Goal: Information Seeking & Learning: Learn about a topic

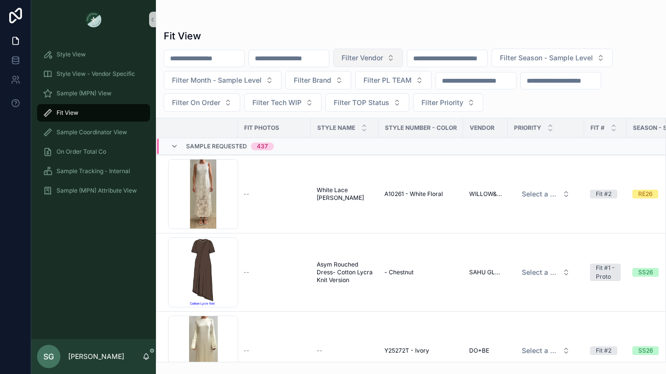
click at [403, 56] on button "Filter Vendor" at bounding box center [368, 58] width 70 height 19
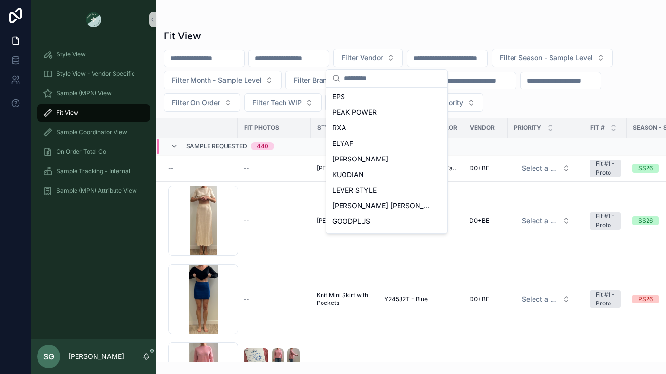
scroll to position [434, 0]
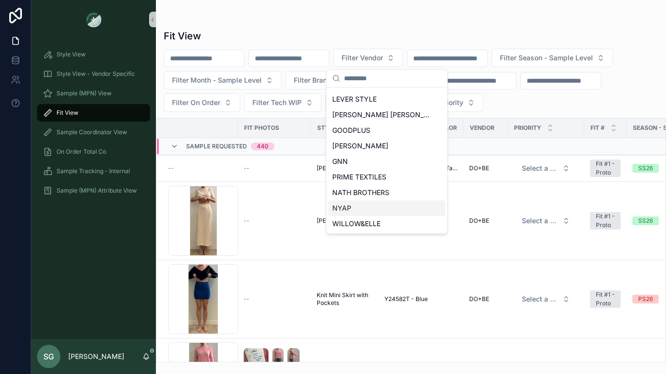
click at [345, 206] on span "NYAP" at bounding box center [341, 209] width 19 height 10
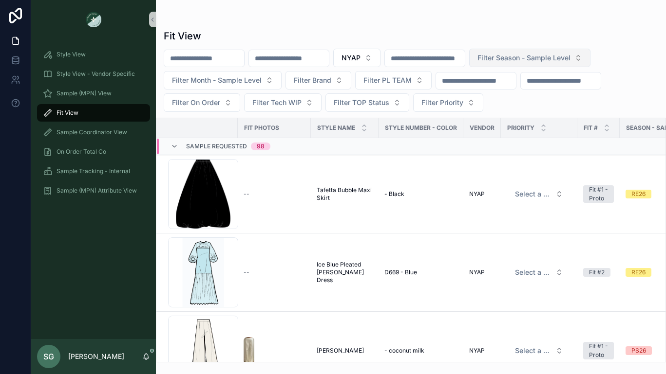
click at [570, 56] on span "Filter Season - Sample Level" at bounding box center [523, 58] width 93 height 10
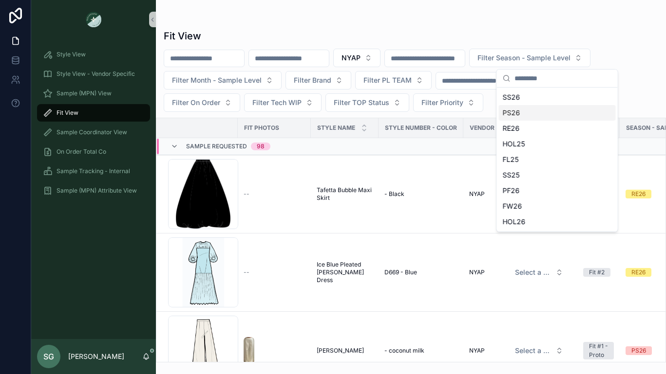
click at [519, 115] on div "PS26" at bounding box center [557, 113] width 117 height 16
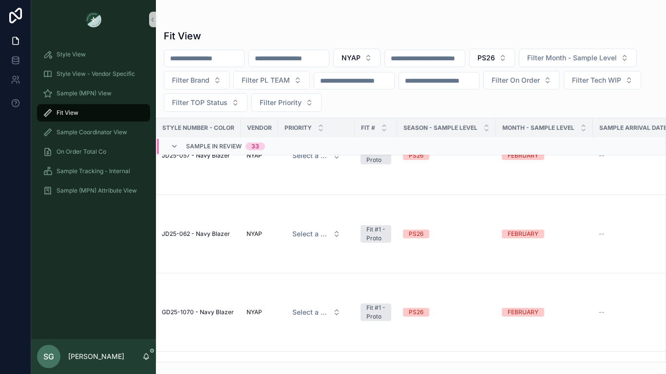
scroll to position [4212, 0]
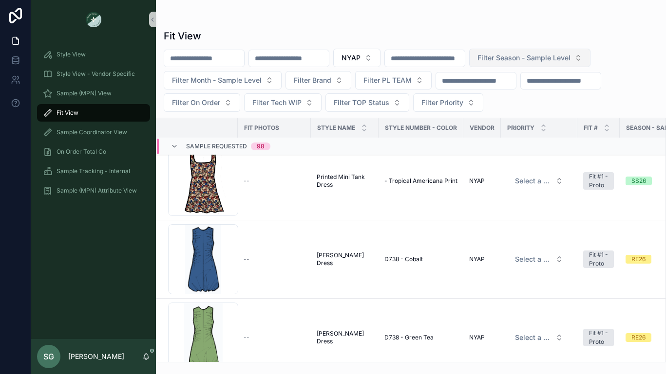
click at [544, 56] on span "Filter Season - Sample Level" at bounding box center [523, 58] width 93 height 10
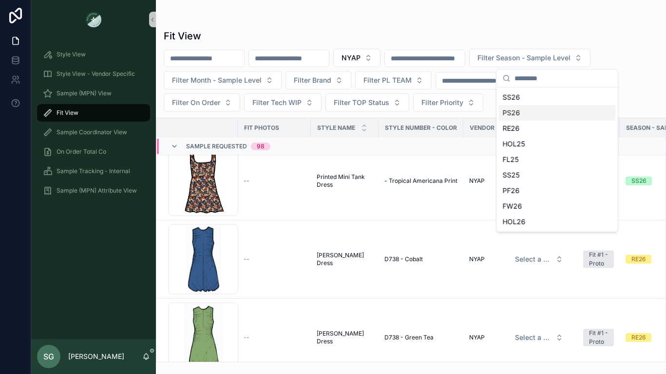
click at [525, 116] on div "PS26" at bounding box center [557, 113] width 117 height 16
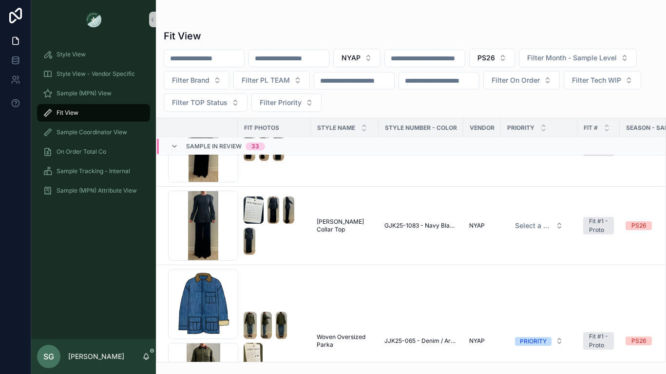
scroll to position [3000, 0]
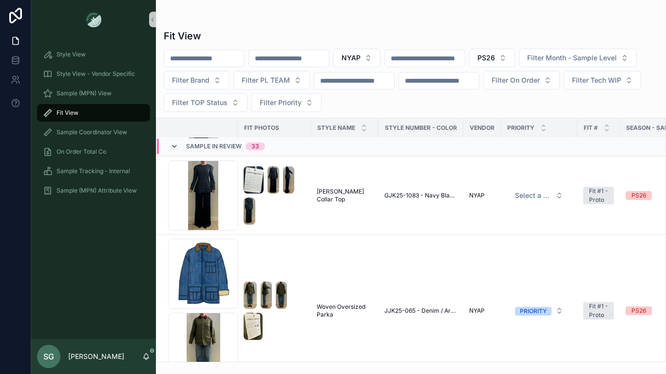
click at [175, 144] on icon "scrollable content" at bounding box center [174, 147] width 8 height 8
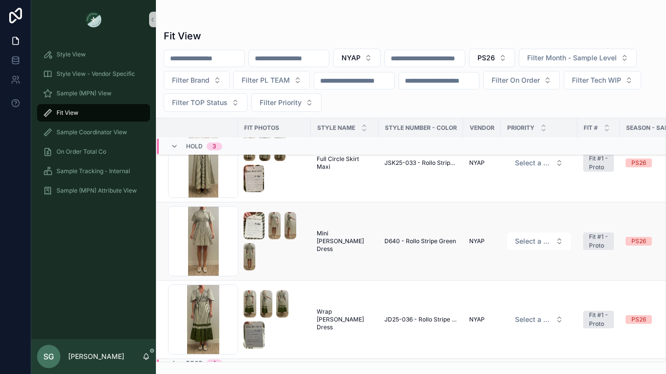
scroll to position [2190, 0]
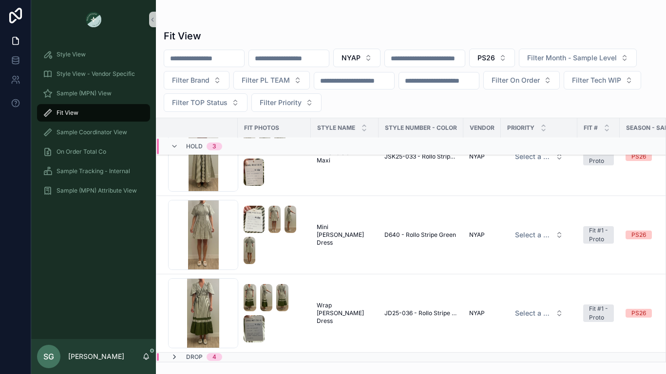
click at [176, 356] on icon "scrollable content" at bounding box center [174, 357] width 8 height 8
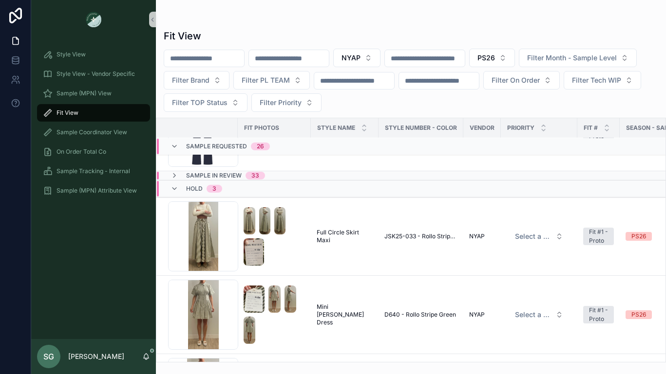
scroll to position [2105, 0]
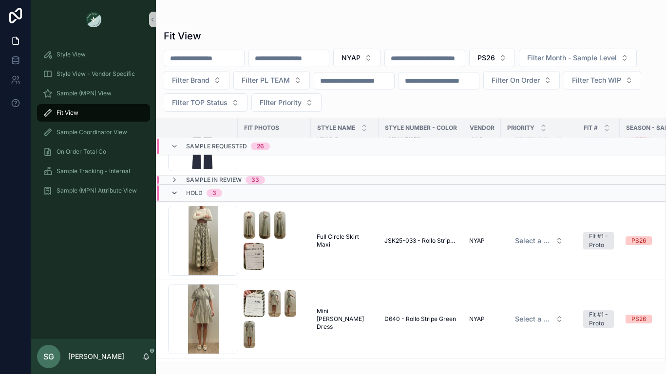
click at [170, 192] on icon "scrollable content" at bounding box center [174, 193] width 8 height 8
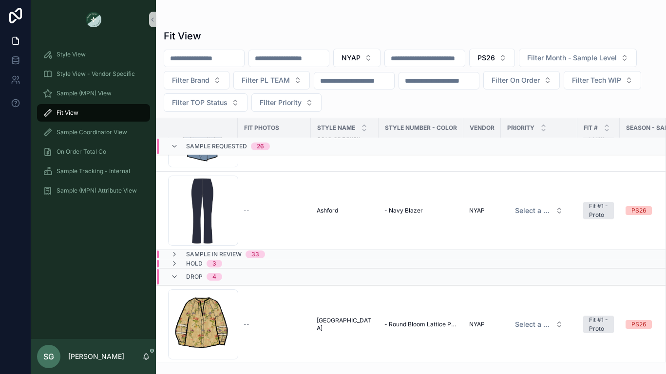
scroll to position [2030, 0]
click at [515, 53] on button "PS26" at bounding box center [492, 58] width 46 height 19
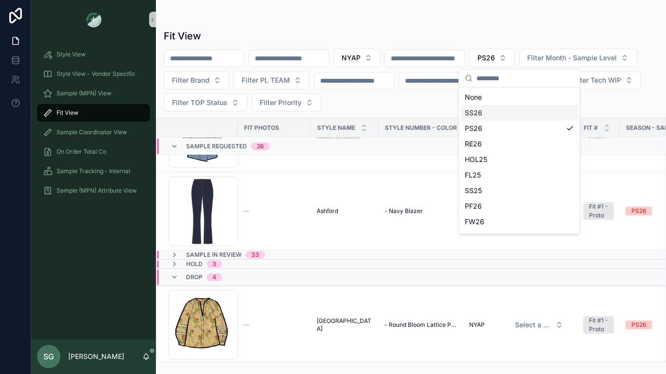
click at [482, 112] on div "SS26" at bounding box center [519, 113] width 117 height 16
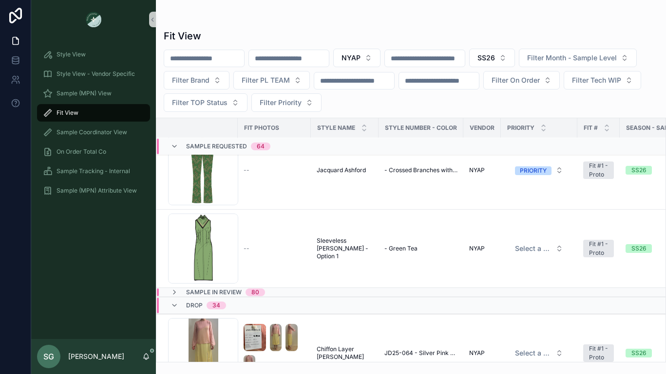
scroll to position [4884, 0]
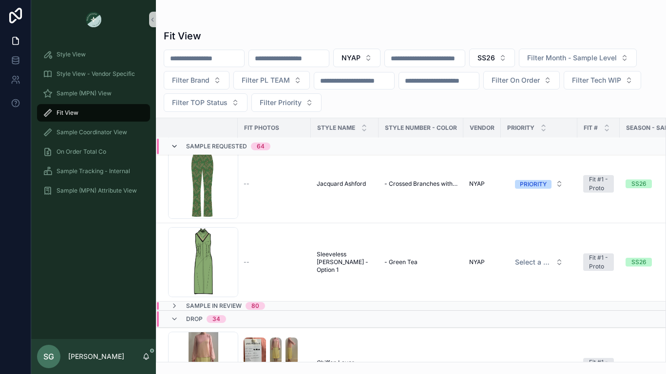
click at [174, 147] on icon "scrollable content" at bounding box center [174, 147] width 8 height 8
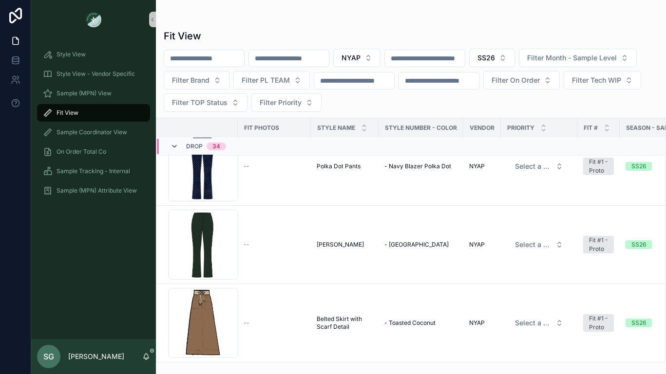
click at [176, 146] on icon "scrollable content" at bounding box center [174, 147] width 8 height 8
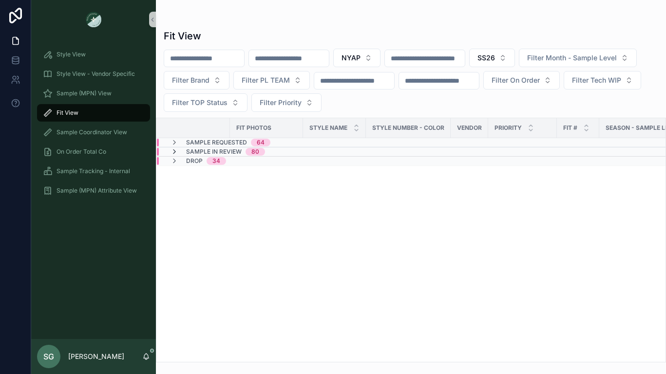
click at [175, 151] on icon "scrollable content" at bounding box center [174, 152] width 8 height 8
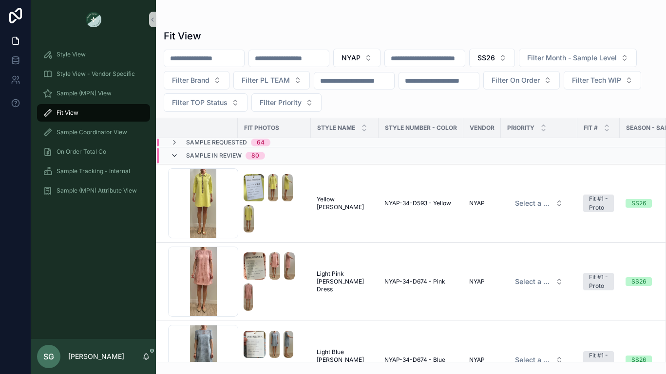
click at [176, 156] on icon "scrollable content" at bounding box center [174, 156] width 8 height 8
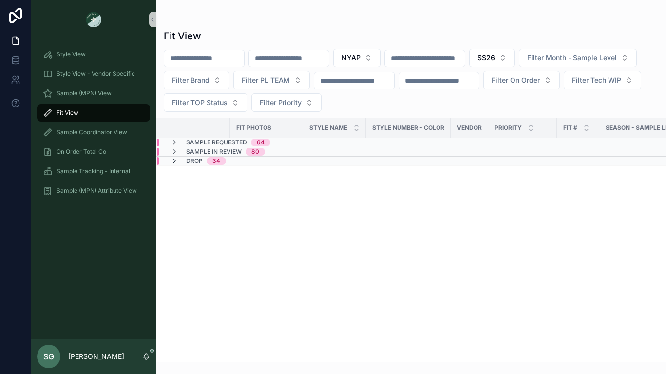
click at [175, 162] on icon "scrollable content" at bounding box center [174, 161] width 8 height 8
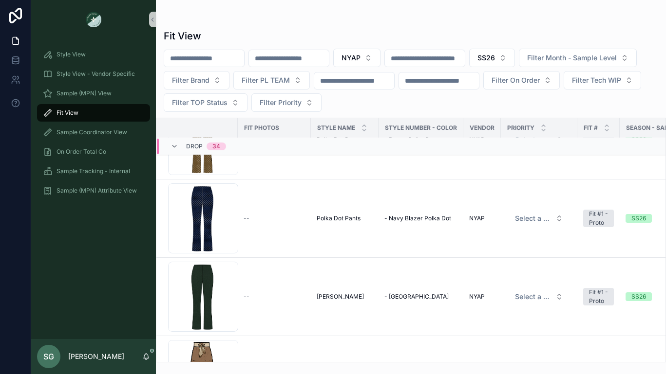
scroll to position [2628, 0]
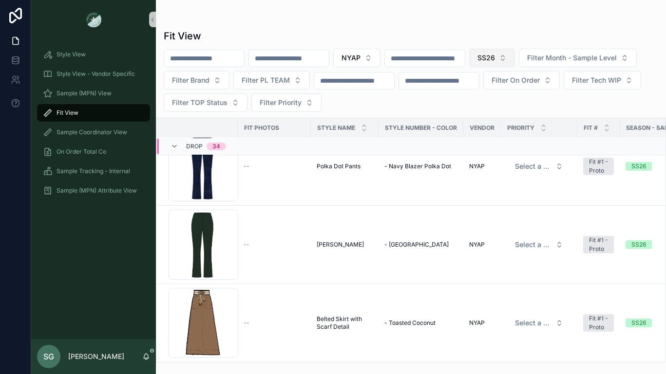
click at [515, 56] on button "SS26" at bounding box center [492, 58] width 46 height 19
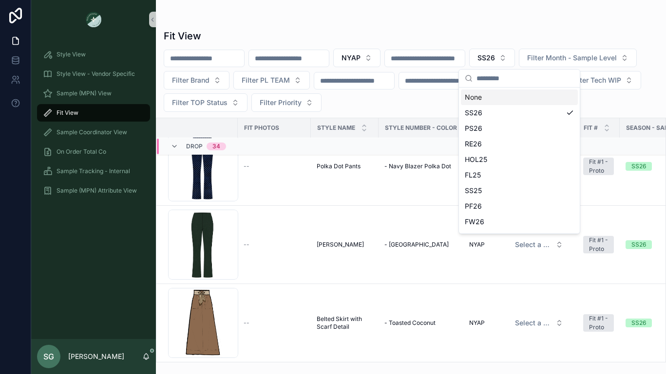
click at [483, 98] on div "None" at bounding box center [519, 98] width 117 height 16
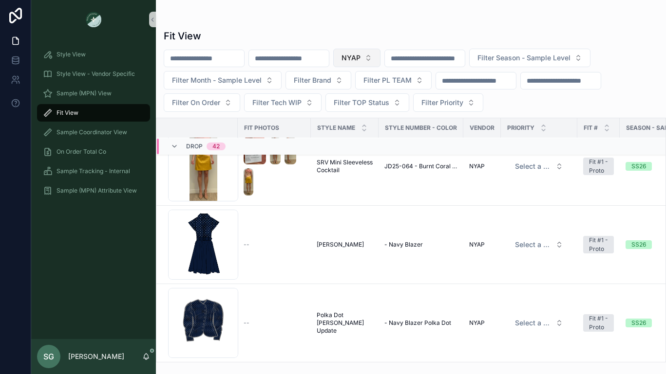
click at [380, 60] on button "NYAP" at bounding box center [356, 58] width 47 height 19
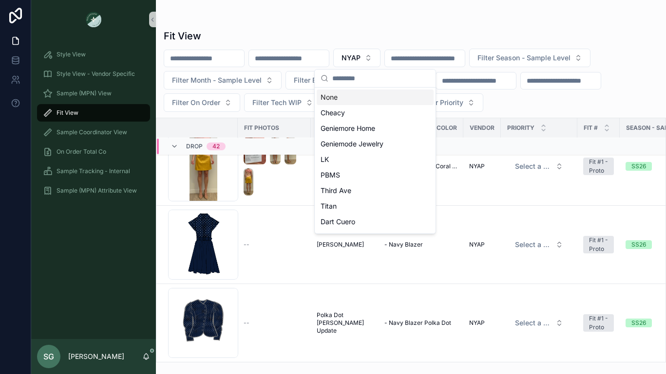
click at [348, 102] on div "None" at bounding box center [374, 98] width 117 height 16
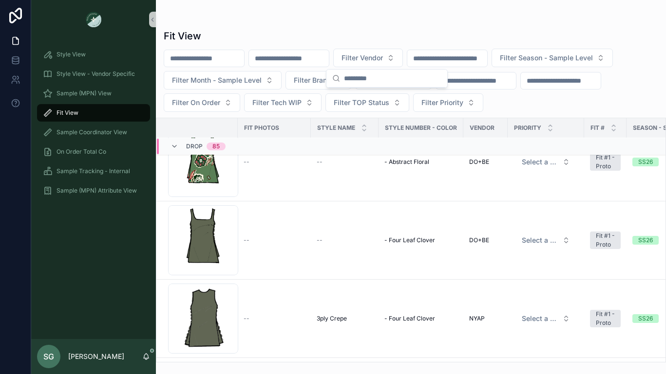
scroll to position [2702, 0]
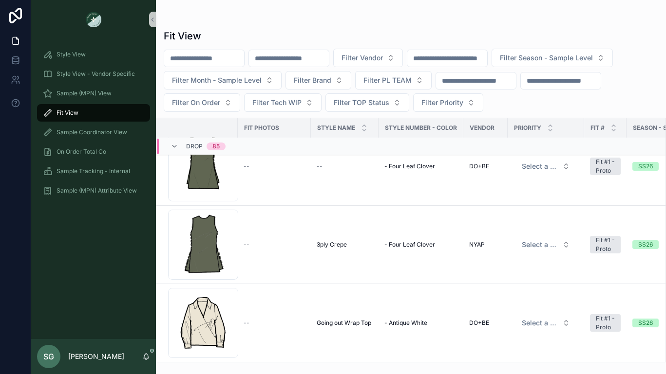
click at [294, 59] on input "scrollable content" at bounding box center [289, 59] width 80 height 14
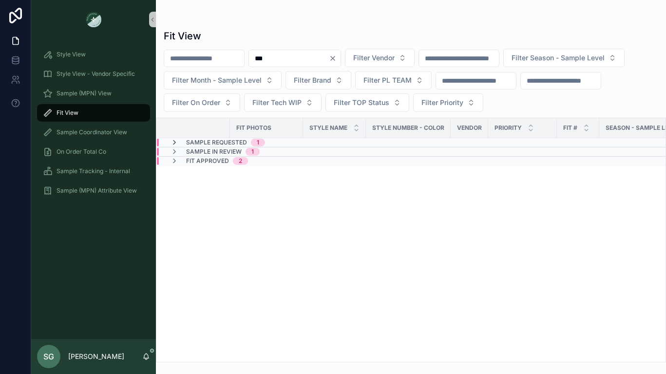
click at [174, 142] on icon "scrollable content" at bounding box center [174, 143] width 8 height 8
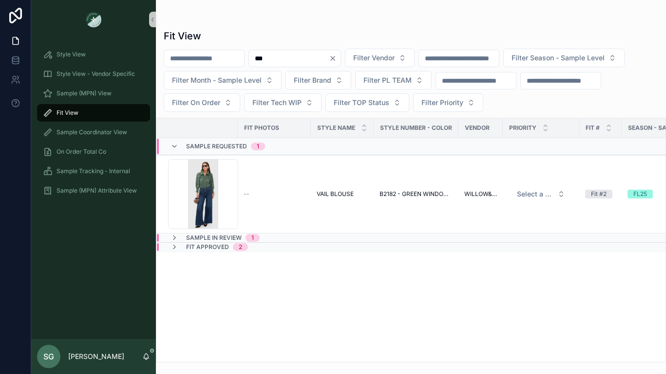
click at [175, 234] on td "Sample In Review 1" at bounding box center [264, 238] width 217 height 9
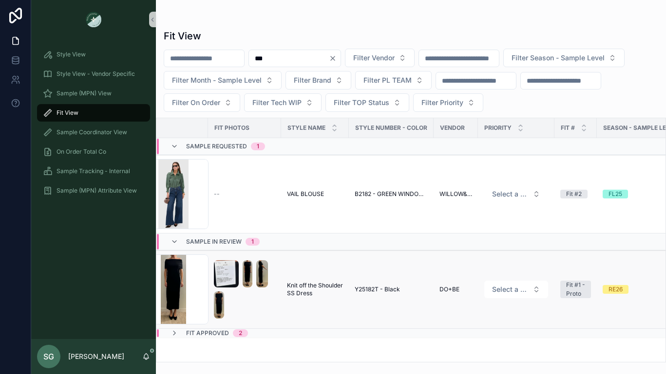
scroll to position [0, 21]
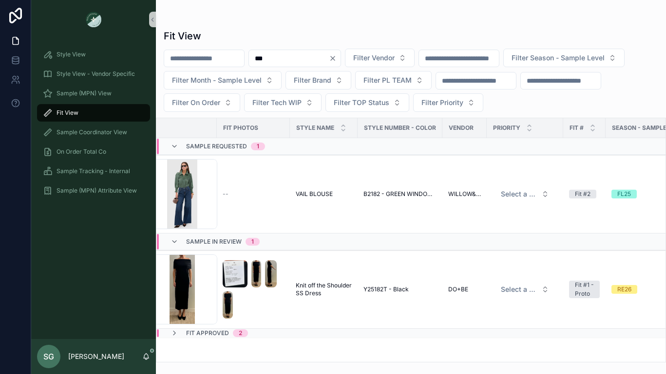
drag, startPoint x: 298, startPoint y: 56, endPoint x: 260, endPoint y: 53, distance: 38.1
click at [260, 53] on input "***" at bounding box center [289, 59] width 80 height 14
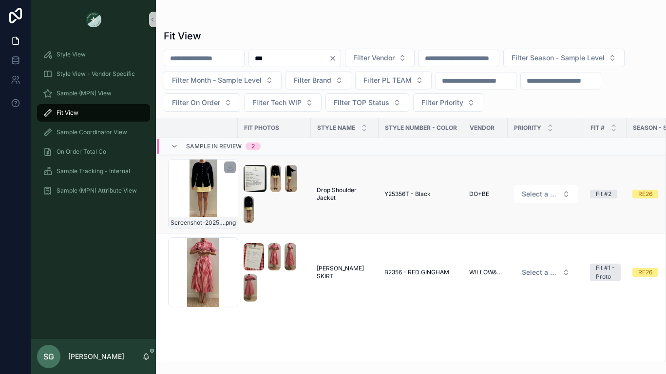
type input "***"
click at [194, 182] on div "Screenshot-2025-08-28-at-2.52.53-PM .png" at bounding box center [203, 194] width 70 height 70
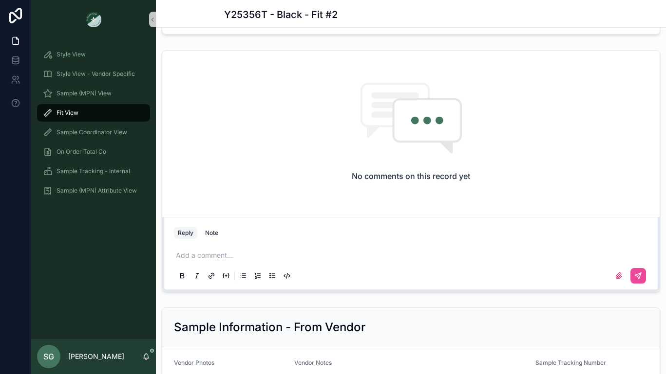
scroll to position [922, 0]
click at [312, 256] on div "Add a comment..." at bounding box center [411, 265] width 474 height 41
click at [286, 261] on p "scrollable content" at bounding box center [413, 256] width 474 height 10
click at [637, 280] on icon "scrollable content" at bounding box center [638, 277] width 8 height 8
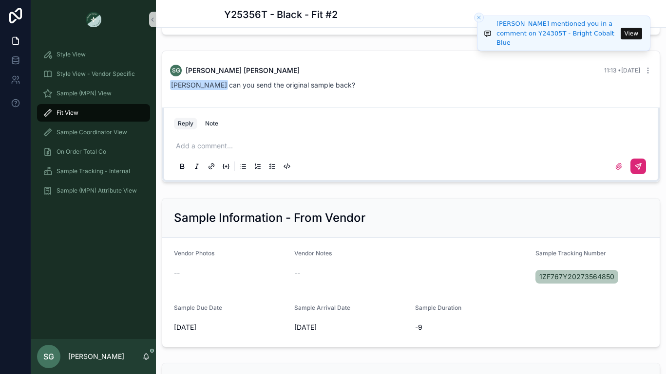
click at [478, 17] on icon "Close toast" at bounding box center [479, 18] width 6 height 6
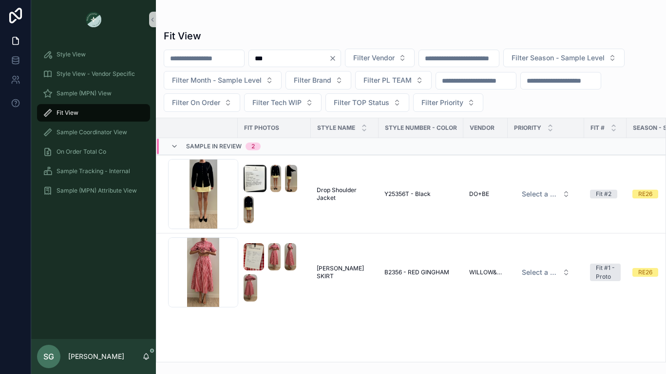
click at [336, 58] on icon "Clear" at bounding box center [333, 59] width 8 height 8
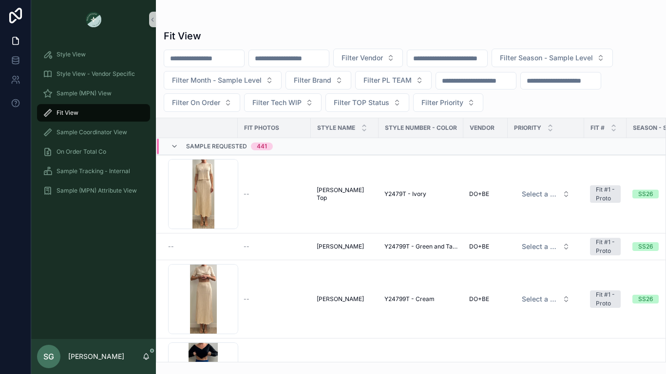
click at [300, 56] on input "scrollable content" at bounding box center [289, 59] width 80 height 14
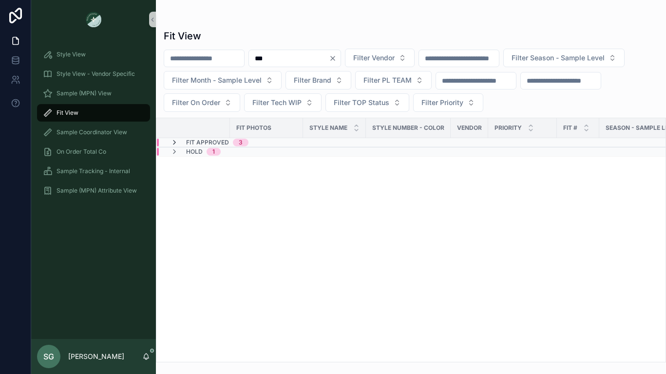
type input "***"
click at [176, 143] on icon "scrollable content" at bounding box center [174, 143] width 8 height 8
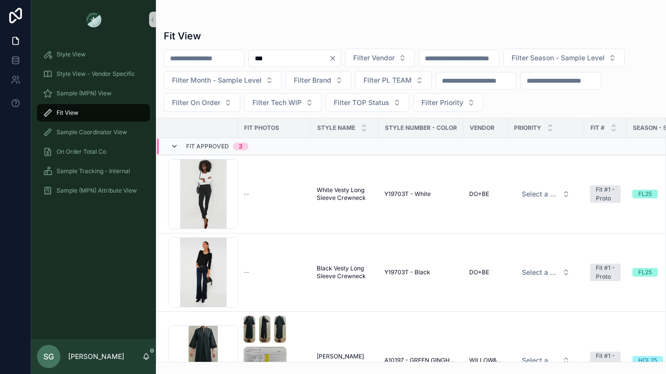
click at [175, 148] on icon "scrollable content" at bounding box center [174, 147] width 8 height 8
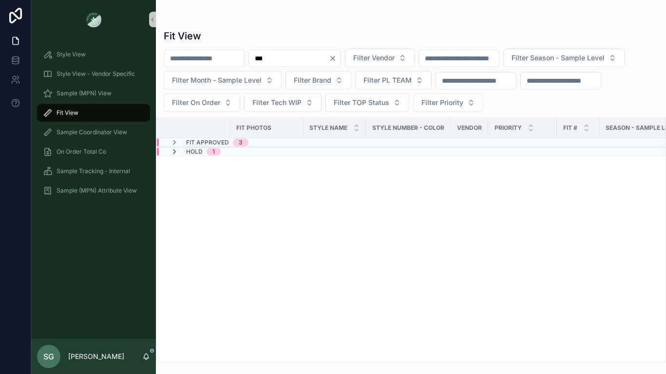
click at [175, 152] on icon "scrollable content" at bounding box center [174, 152] width 8 height 8
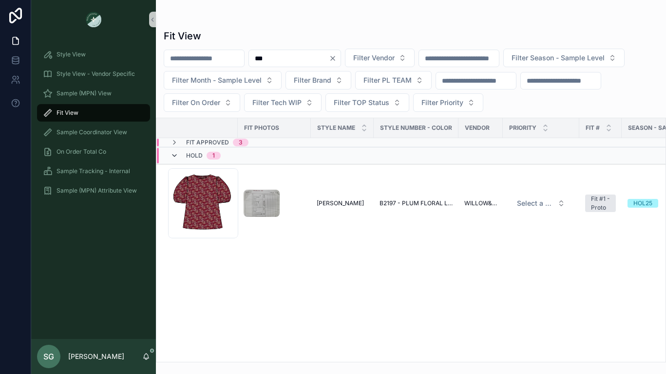
click at [175, 155] on icon "scrollable content" at bounding box center [174, 156] width 8 height 8
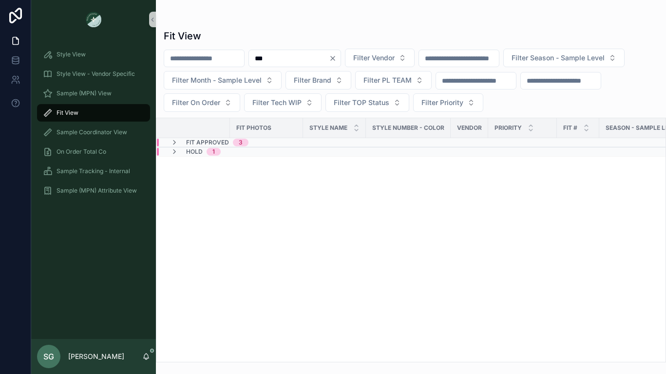
click at [336, 59] on icon "Clear" at bounding box center [333, 59] width 8 height 8
click at [302, 59] on input "scrollable content" at bounding box center [289, 59] width 80 height 14
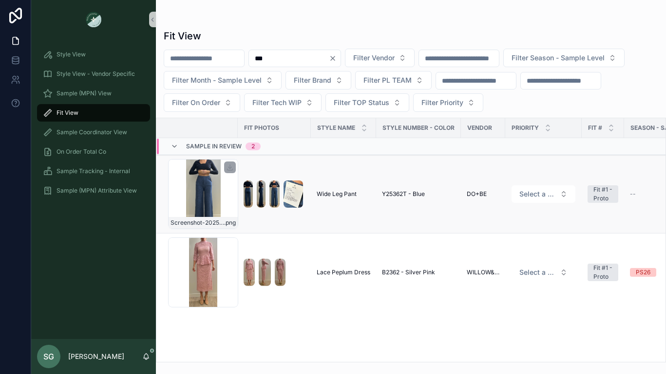
type input "***"
click at [198, 204] on div "Screenshot-2025-09-02-at-11.58.22-AM .png" at bounding box center [203, 194] width 70 height 70
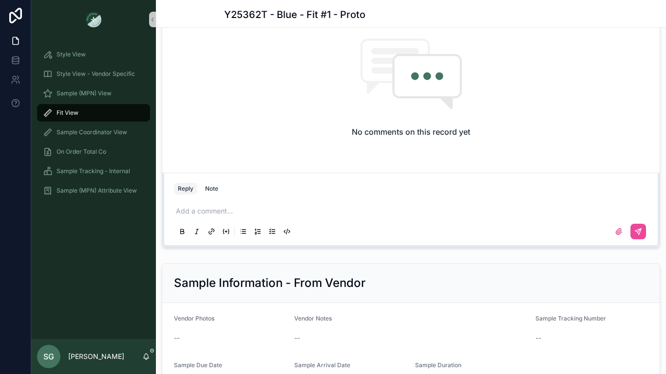
scroll to position [803, 0]
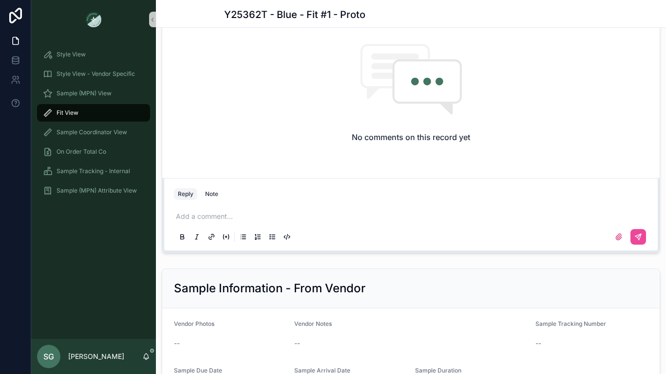
click at [239, 215] on p "scrollable content" at bounding box center [413, 217] width 474 height 10
drag, startPoint x: 251, startPoint y: 218, endPoint x: 237, endPoint y: 218, distance: 14.1
click at [237, 218] on span "**********" at bounding box center [249, 216] width 101 height 7
click at [642, 241] on button "scrollable content" at bounding box center [638, 237] width 16 height 16
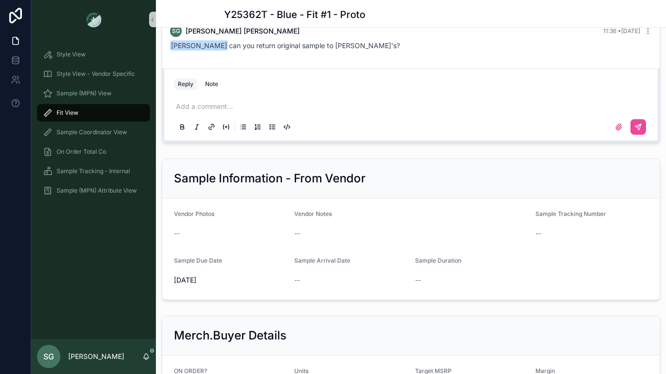
scroll to position [842, 0]
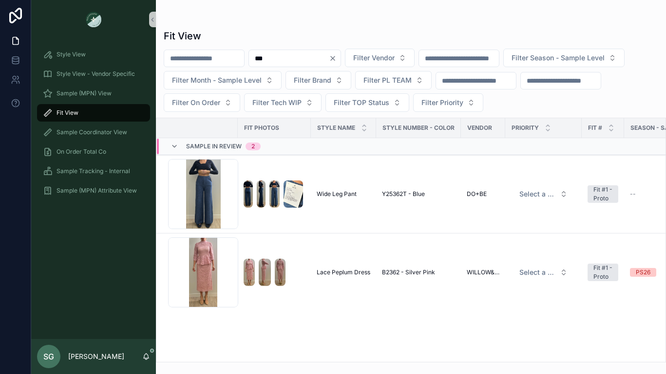
click at [336, 58] on icon "Clear" at bounding box center [333, 59] width 8 height 8
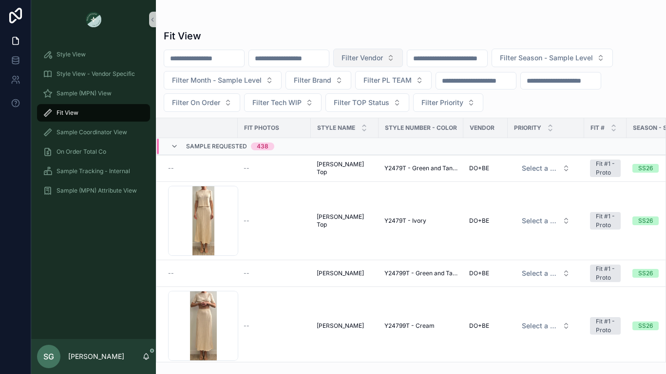
click at [403, 60] on button "Filter Vendor" at bounding box center [368, 58] width 70 height 19
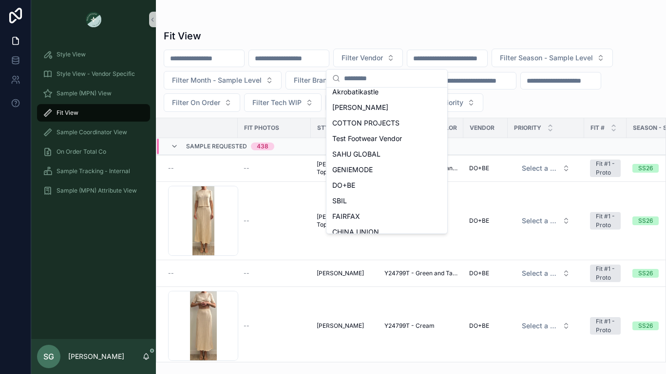
scroll to position [142, 0]
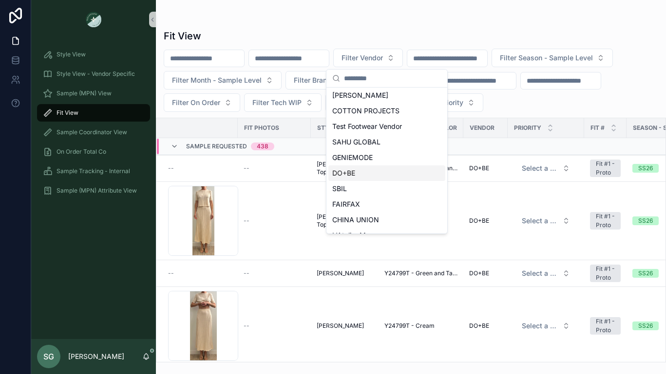
click at [349, 172] on span "DO+BE" at bounding box center [343, 173] width 23 height 10
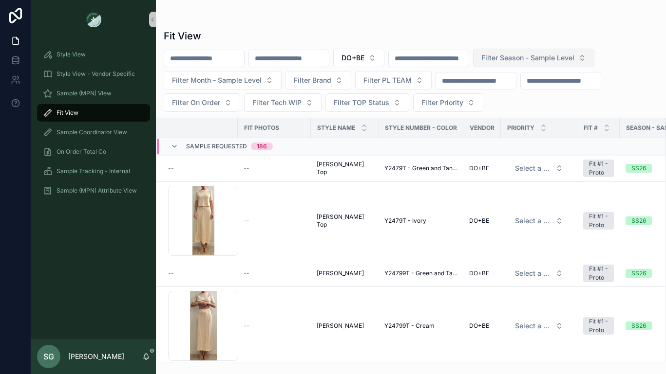
click at [557, 59] on span "Filter Season - Sample Level" at bounding box center [527, 58] width 93 height 10
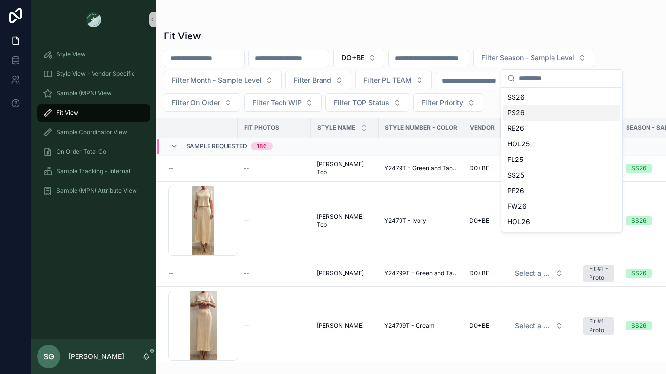
click at [520, 112] on div "PS26" at bounding box center [561, 113] width 117 height 16
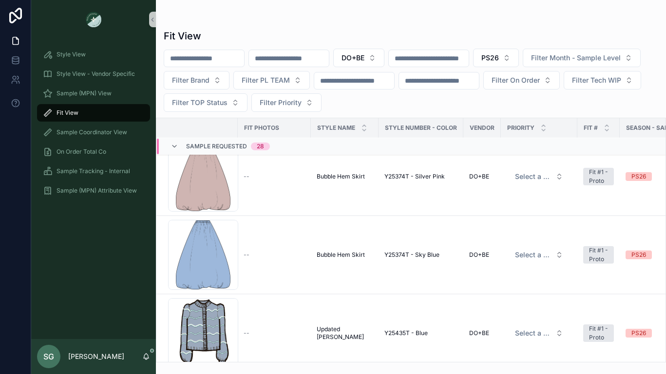
scroll to position [1229, 0]
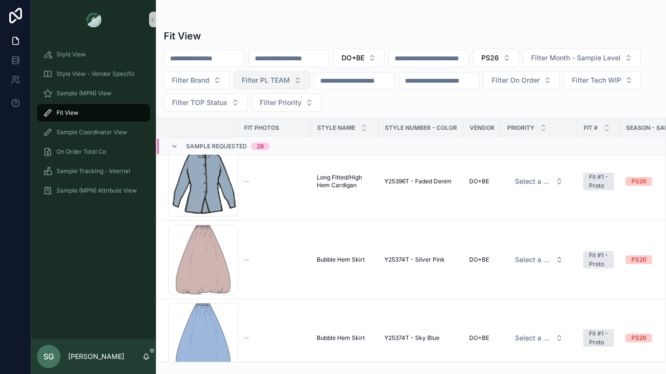
click at [290, 79] on span "Filter PL TEAM" at bounding box center [266, 80] width 48 height 10
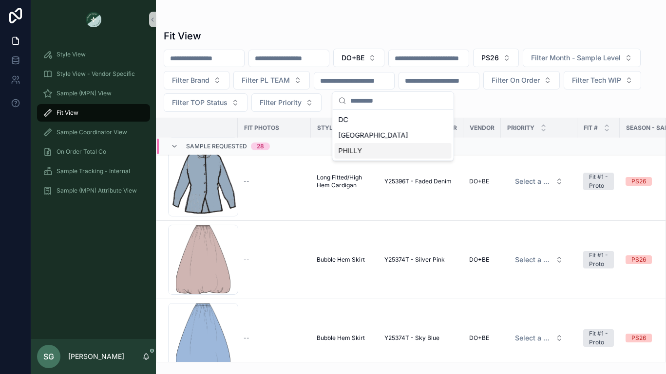
click at [365, 149] on div "PHILLY" at bounding box center [392, 151] width 117 height 16
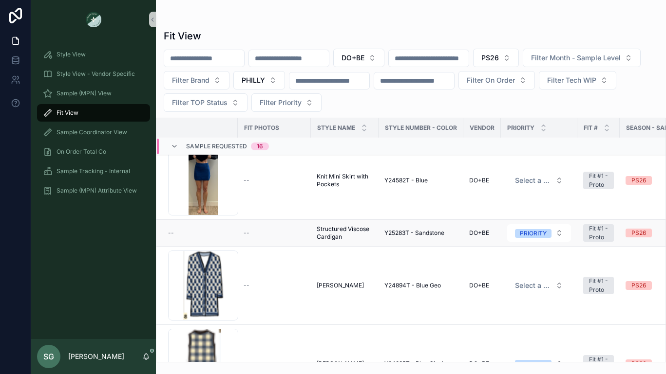
scroll to position [15, 0]
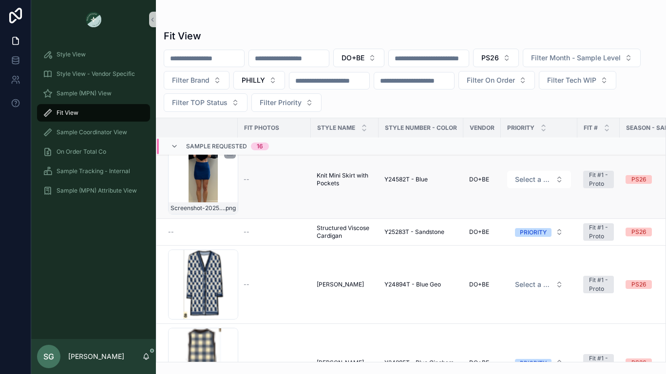
click at [216, 184] on div "Screenshot-2025-09-04-at-10.35.36-AM .png" at bounding box center [203, 180] width 70 height 70
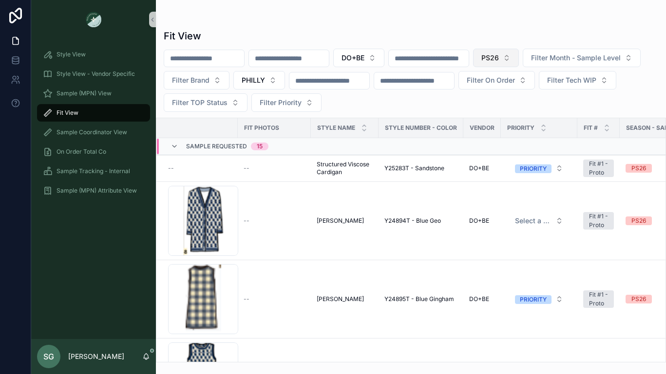
click at [519, 57] on button "PS26" at bounding box center [496, 58] width 46 height 19
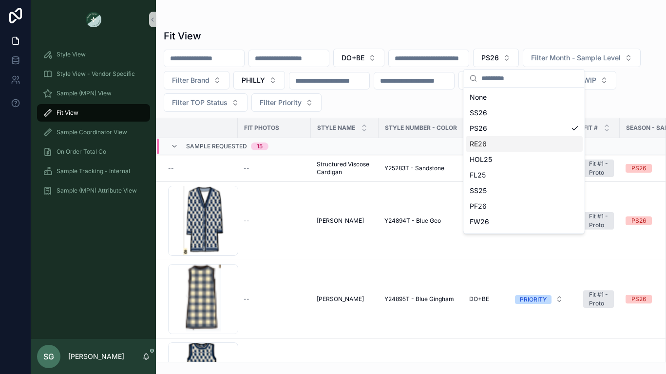
click at [479, 146] on div "RE26" at bounding box center [523, 144] width 117 height 16
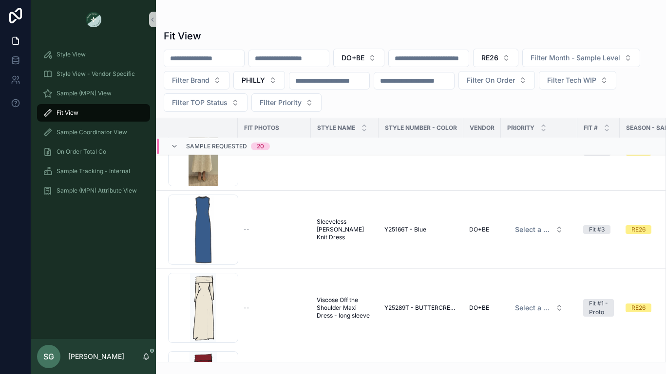
scroll to position [670, 0]
click at [384, 61] on button "DO+BE" at bounding box center [358, 58] width 51 height 19
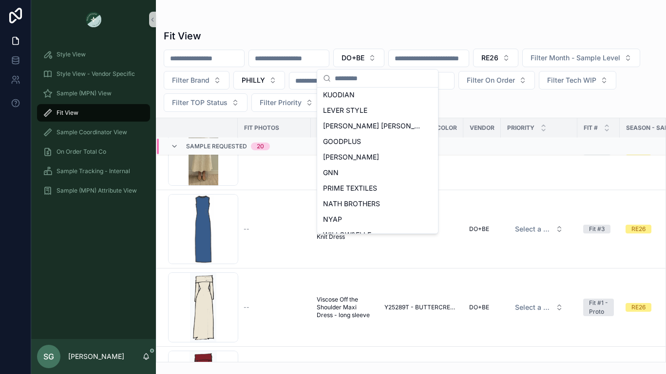
scroll to position [450, 0]
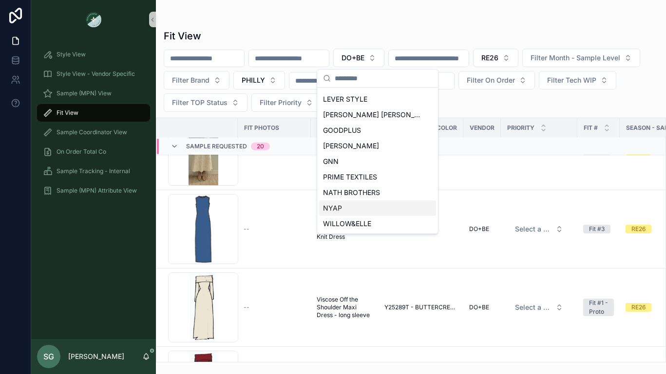
click at [340, 208] on span "NYAP" at bounding box center [332, 209] width 19 height 10
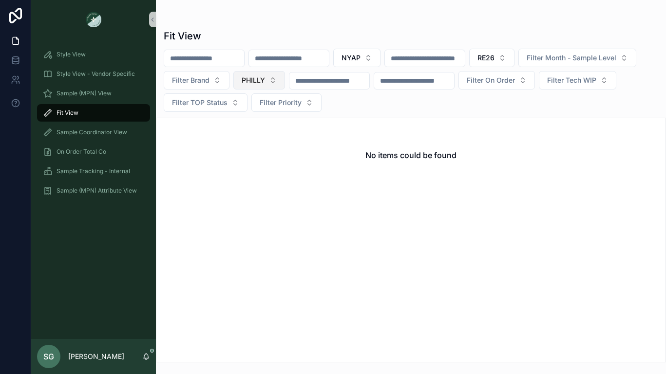
click at [285, 81] on button "PHILLY" at bounding box center [259, 80] width 52 height 19
click at [348, 119] on div "None" at bounding box center [380, 120] width 117 height 16
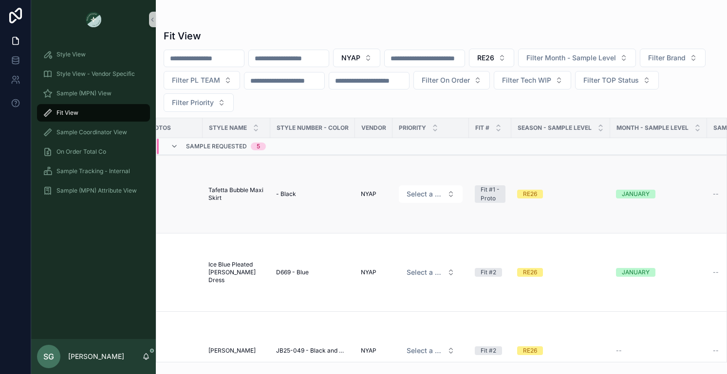
scroll to position [0, 121]
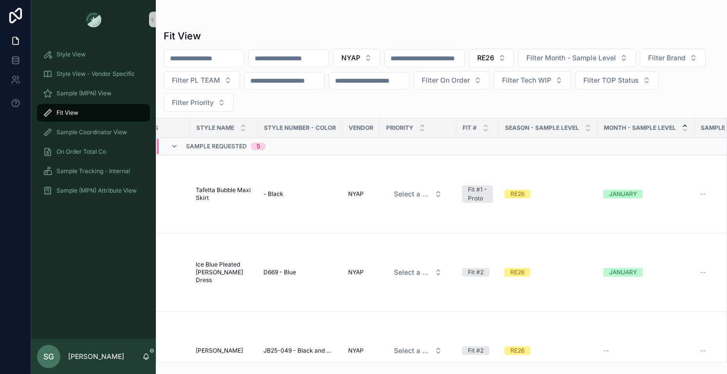
click at [665, 126] on icon "scrollable content" at bounding box center [684, 125] width 3 height 1
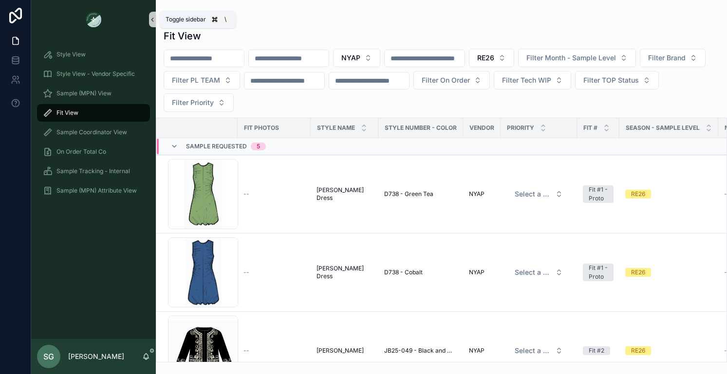
click at [153, 22] on icon "scrollable content" at bounding box center [152, 19] width 7 height 7
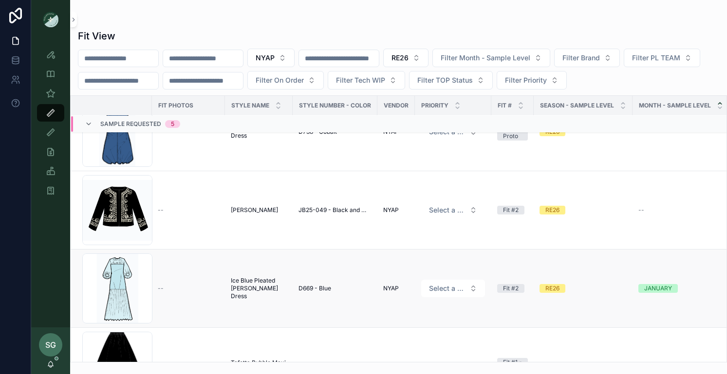
scroll to position [116, 0]
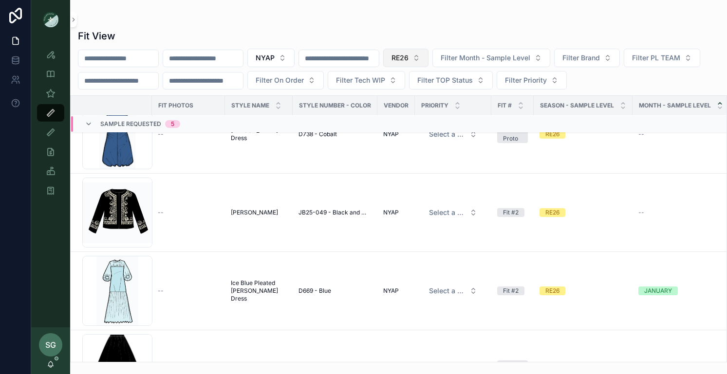
click at [428, 50] on button "RE26" at bounding box center [405, 58] width 45 height 19
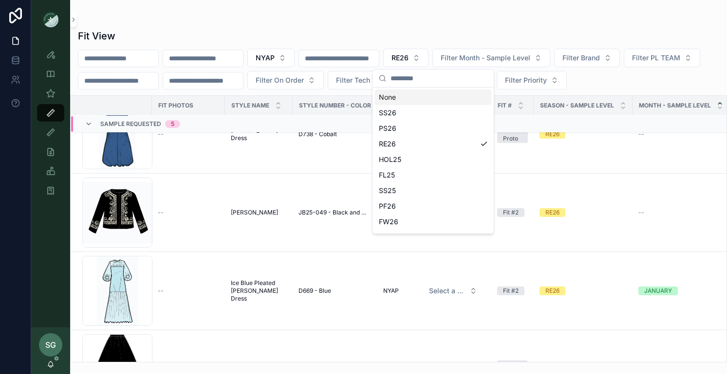
click at [393, 98] on div "None" at bounding box center [433, 98] width 117 height 16
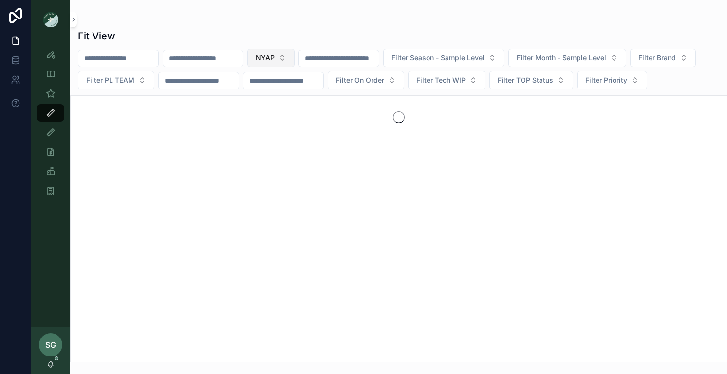
click at [295, 58] on button "NYAP" at bounding box center [270, 58] width 47 height 19
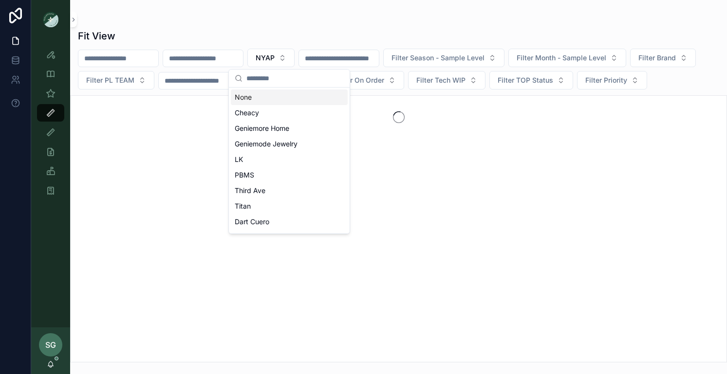
click at [262, 97] on div "None" at bounding box center [289, 98] width 117 height 16
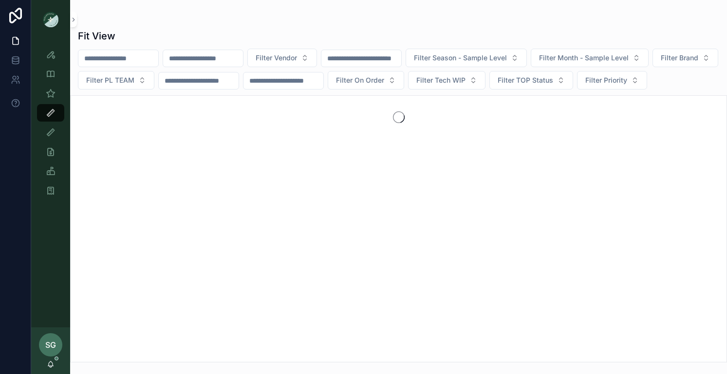
click at [219, 57] on input "scrollable content" at bounding box center [203, 59] width 80 height 14
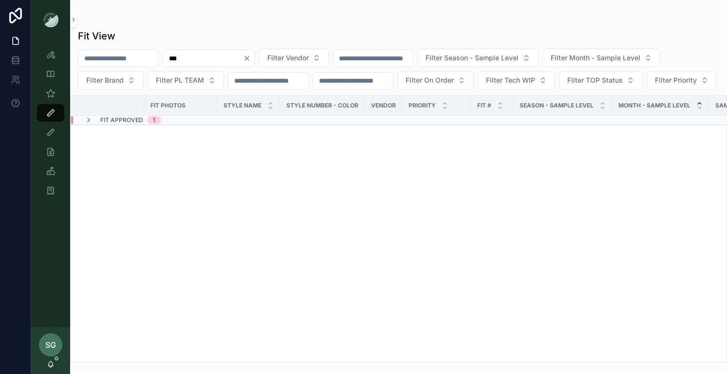
type input "***"
click at [251, 56] on icon "Clear" at bounding box center [247, 59] width 8 height 8
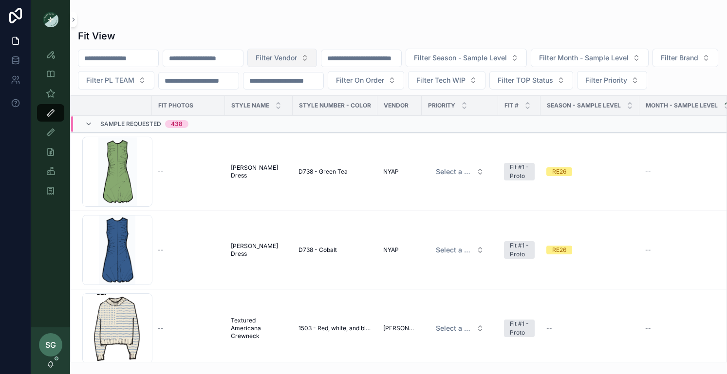
click at [317, 58] on button "Filter Vendor" at bounding box center [282, 58] width 70 height 19
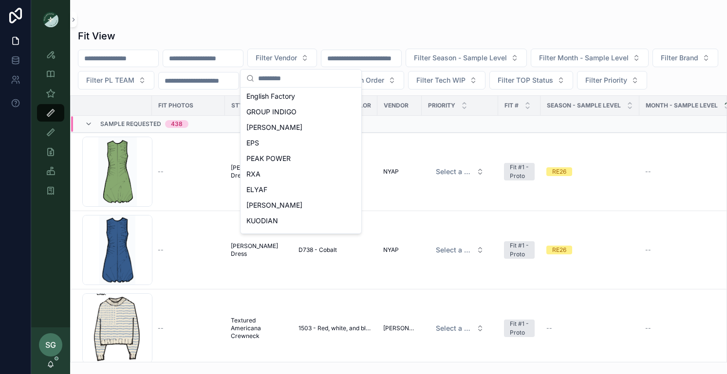
scroll to position [434, 0]
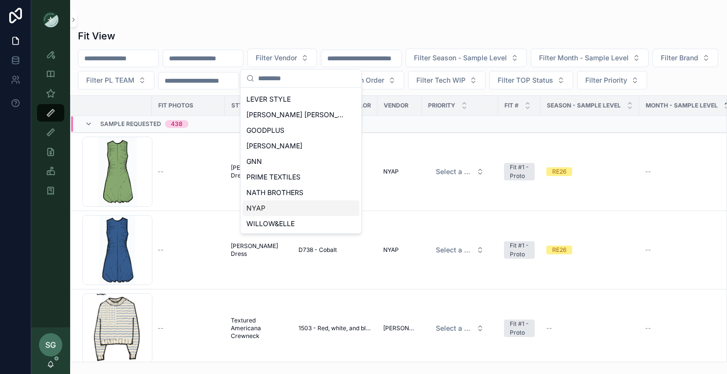
click at [271, 210] on div "NYAP" at bounding box center [300, 209] width 117 height 16
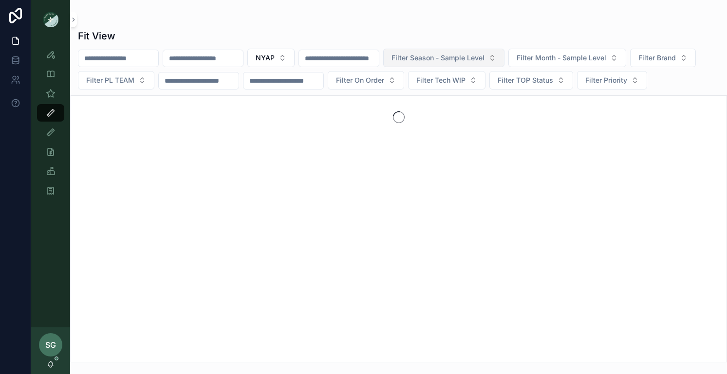
click at [504, 58] on button "Filter Season - Sample Level" at bounding box center [443, 58] width 121 height 19
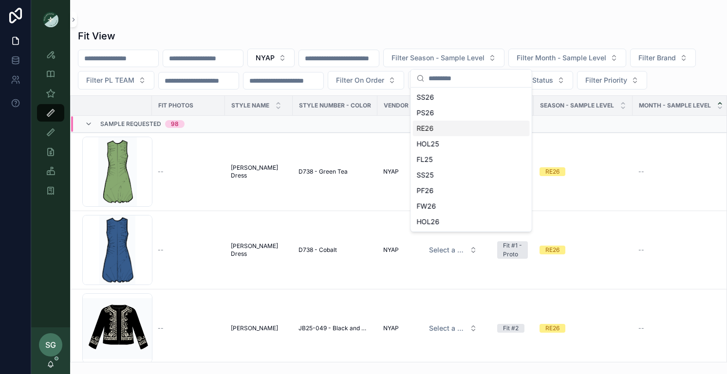
click at [431, 130] on div "RE26" at bounding box center [471, 129] width 117 height 16
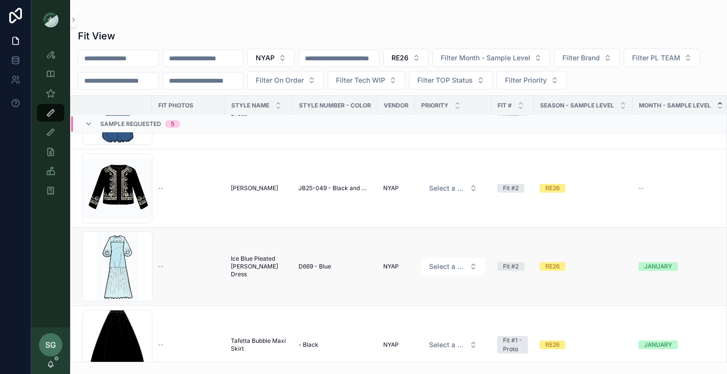
scroll to position [141, 0]
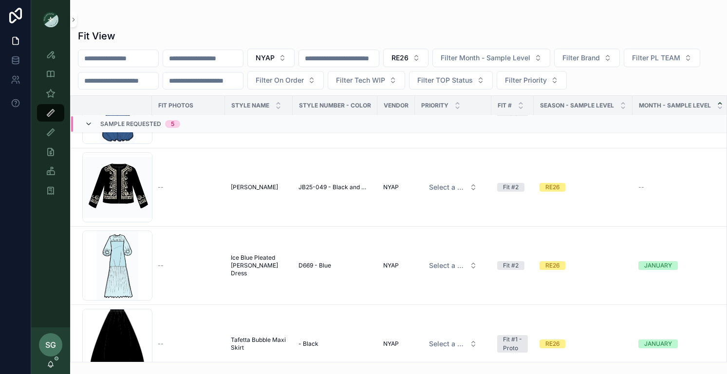
click at [89, 122] on icon "scrollable content" at bounding box center [89, 124] width 8 height 8
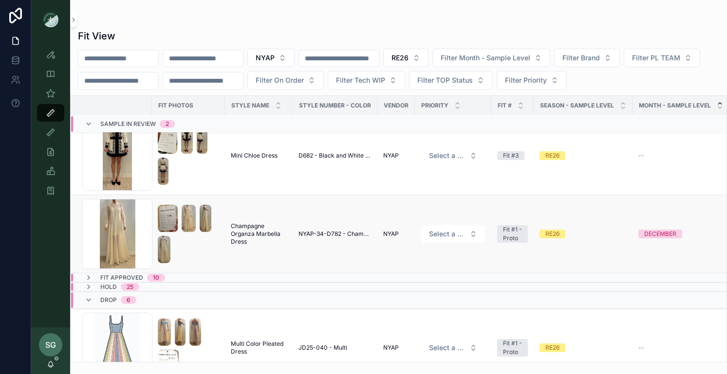
scroll to position [0, 0]
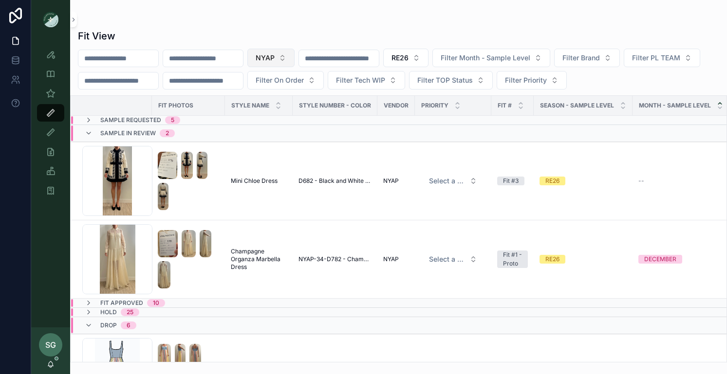
click at [295, 57] on button "NYAP" at bounding box center [270, 58] width 47 height 19
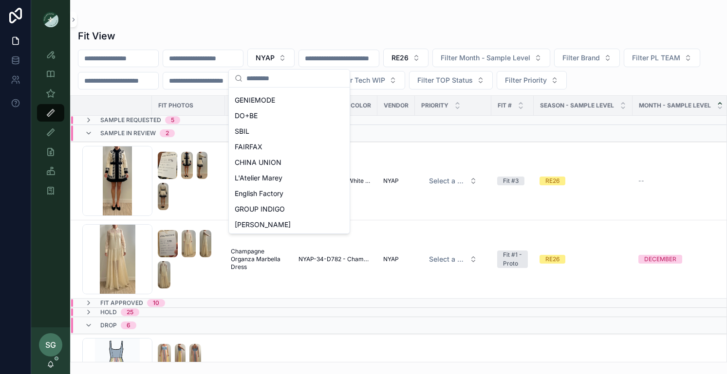
scroll to position [217, 0]
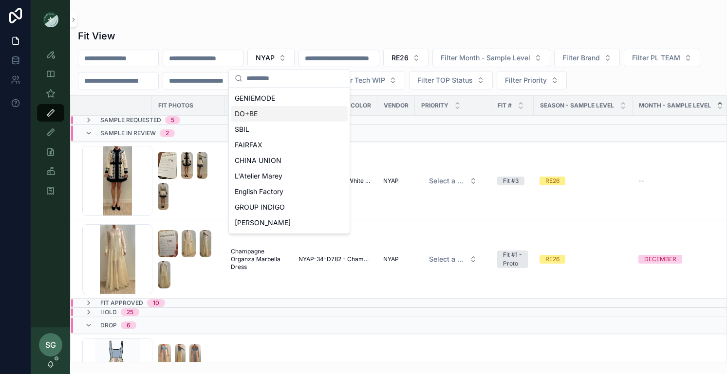
click at [260, 111] on div "DO+BE" at bounding box center [289, 114] width 117 height 16
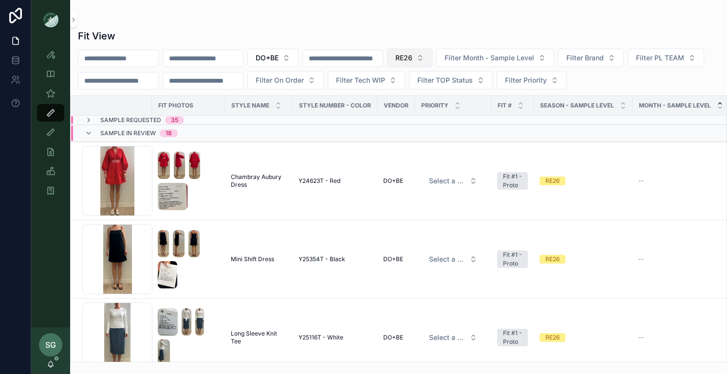
click at [432, 56] on button "RE26" at bounding box center [409, 58] width 45 height 19
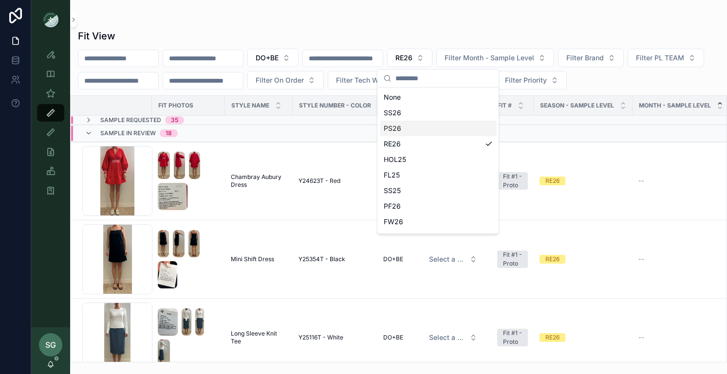
click at [400, 128] on div "PS26" at bounding box center [438, 129] width 117 height 16
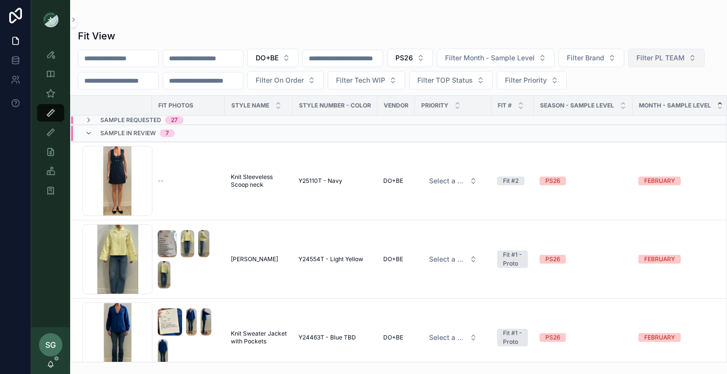
click at [628, 67] on button "Filter PL TEAM" at bounding box center [666, 58] width 76 height 19
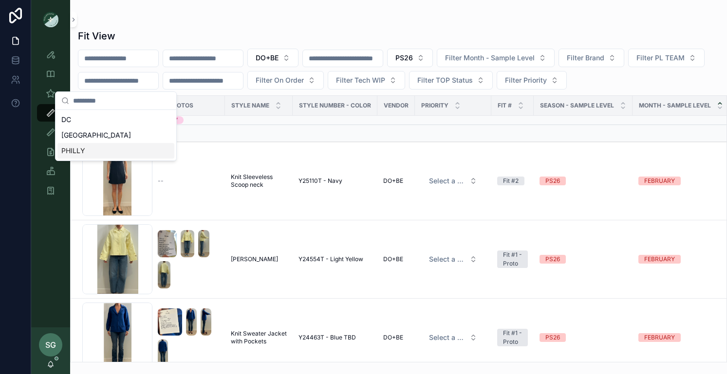
click at [93, 146] on div "PHILLY" at bounding box center [115, 151] width 117 height 16
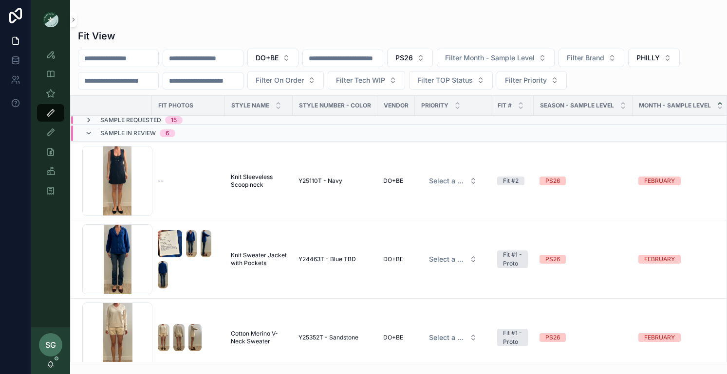
click at [88, 119] on icon "scrollable content" at bounding box center [89, 120] width 8 height 8
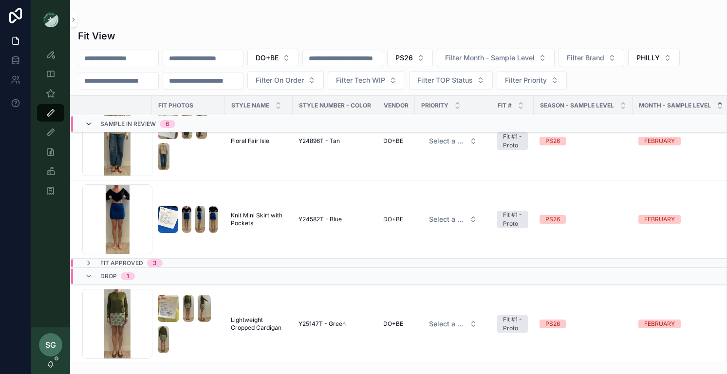
scroll to position [1500, 0]
click at [90, 262] on icon "scrollable content" at bounding box center [89, 263] width 8 height 8
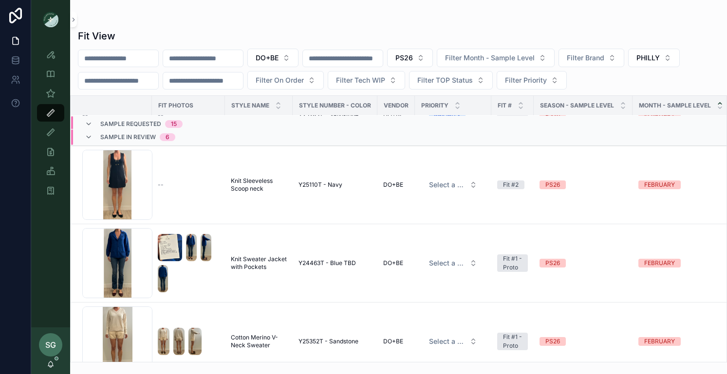
scroll to position [1150, 0]
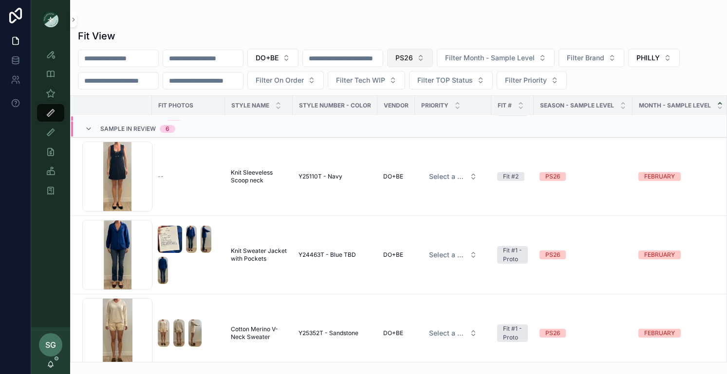
click at [413, 60] on span "PS26" at bounding box center [404, 58] width 18 height 10
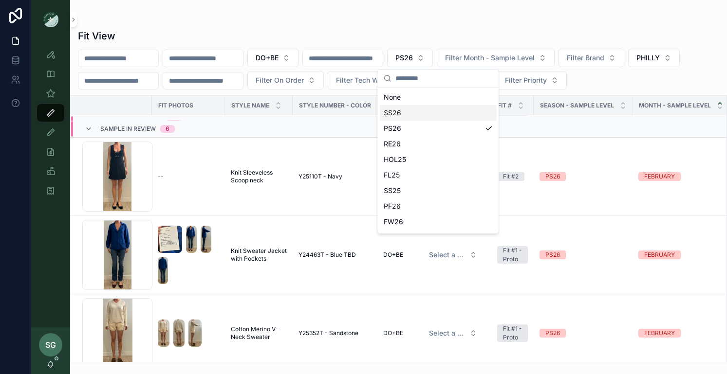
click at [408, 114] on div "SS26" at bounding box center [438, 113] width 117 height 16
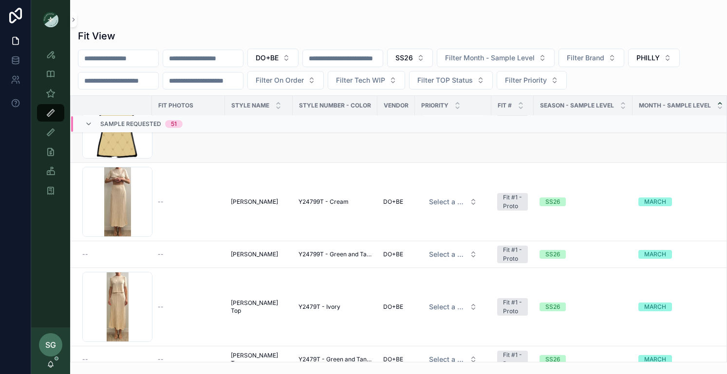
scroll to position [3254, 0]
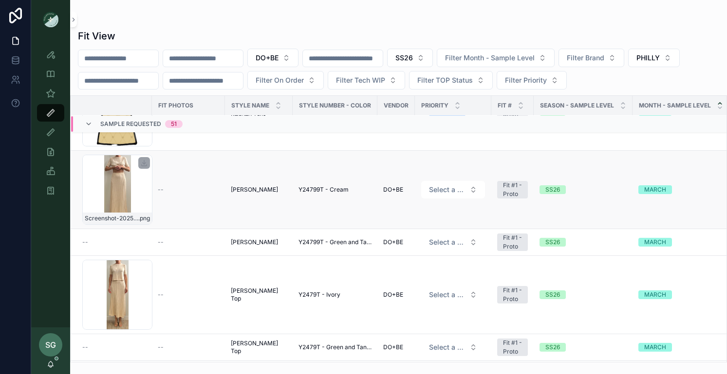
click at [114, 201] on div "Screenshot-2025-09-04-at-10.37.43-AM .png" at bounding box center [117, 190] width 70 height 70
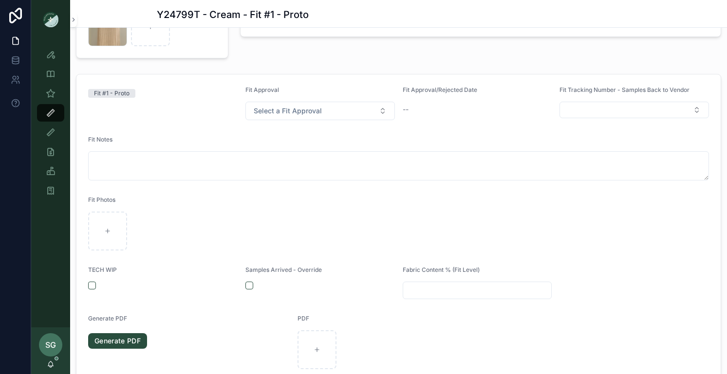
scroll to position [113, 0]
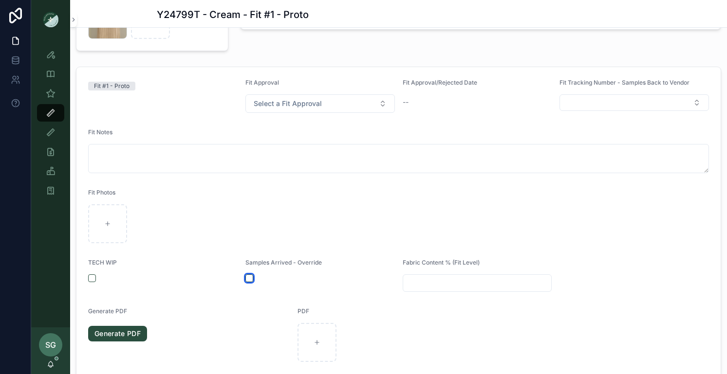
click at [250, 278] on button "scrollable content" at bounding box center [249, 279] width 8 height 8
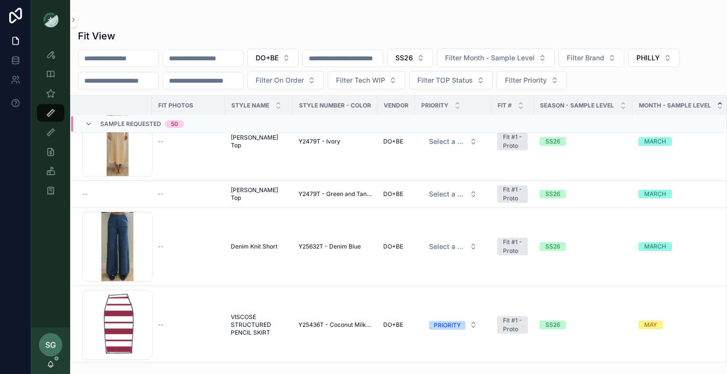
scroll to position [3326, 0]
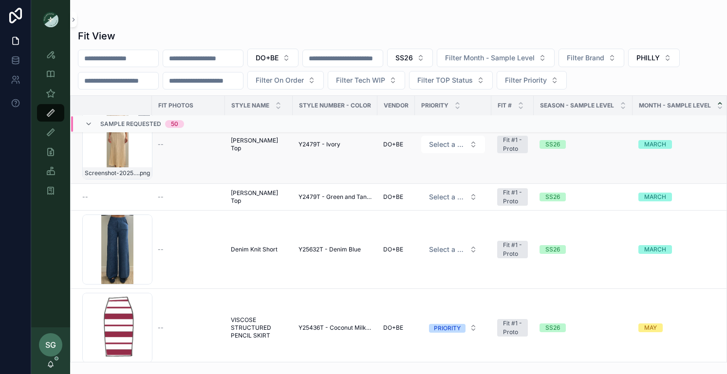
click at [118, 156] on div "Screenshot-2025-09-04-at-10.40.57-AM .png" at bounding box center [117, 145] width 70 height 70
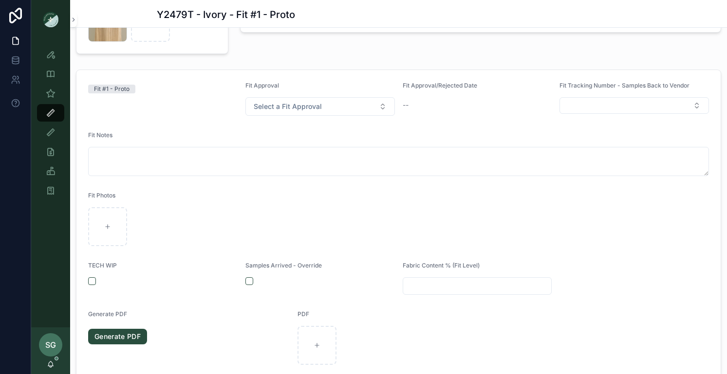
scroll to position [117, 0]
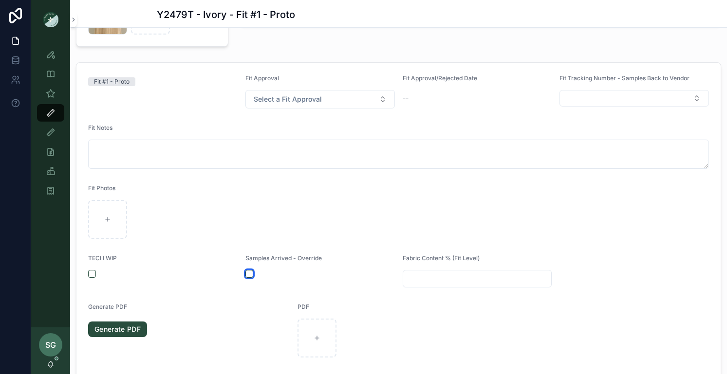
click at [250, 276] on button "scrollable content" at bounding box center [249, 274] width 8 height 8
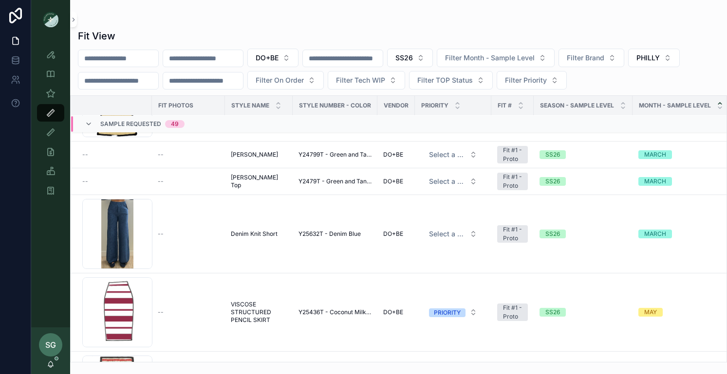
scroll to position [3268, 0]
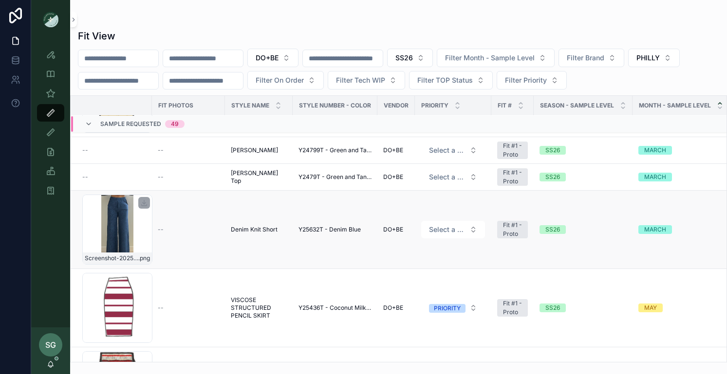
click at [127, 229] on div "Screenshot-2025-09-04-at-11.55.00-AM .png" at bounding box center [117, 230] width 70 height 70
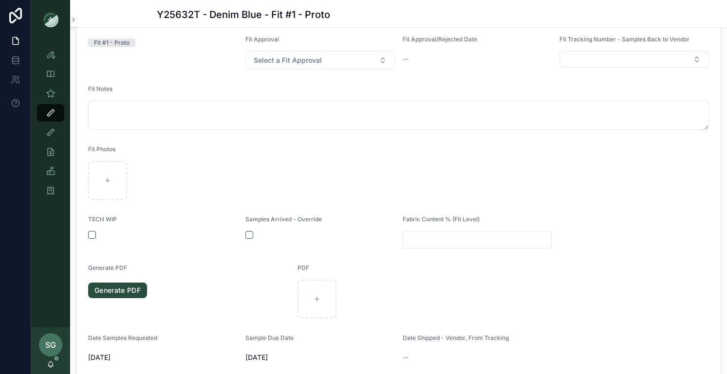
scroll to position [270, 0]
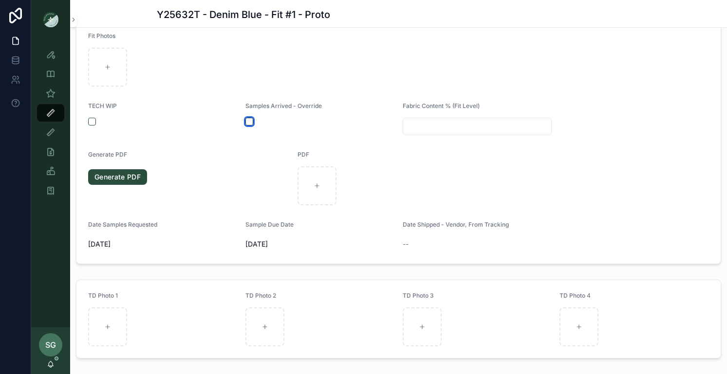
click at [248, 121] on button "scrollable content" at bounding box center [249, 122] width 8 height 8
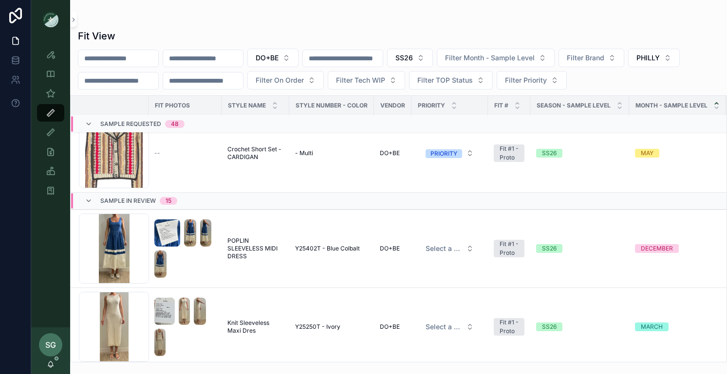
scroll to position [3660, 3]
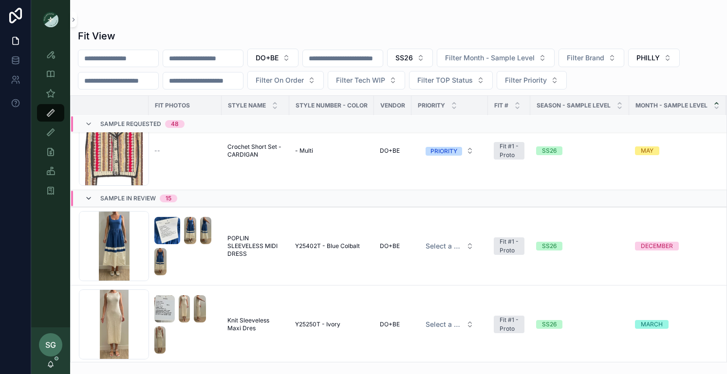
click at [87, 199] on icon "scrollable content" at bounding box center [89, 199] width 8 height 8
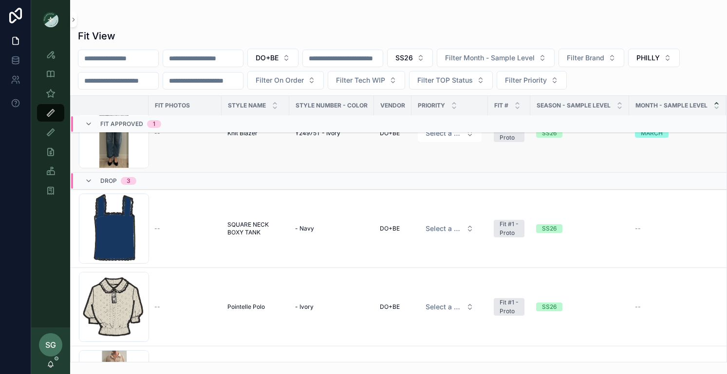
scroll to position [3700, 3]
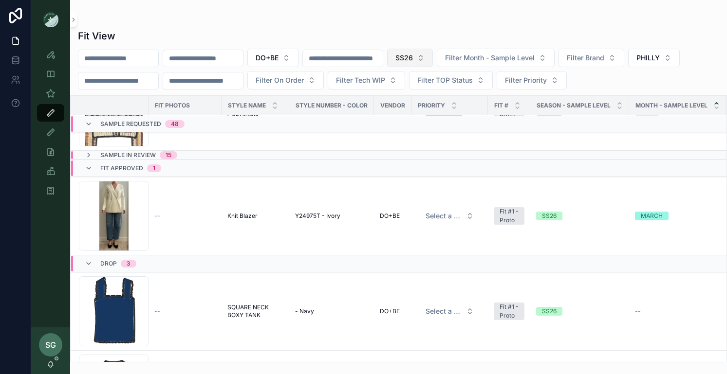
click at [433, 60] on button "SS26" at bounding box center [410, 58] width 46 height 19
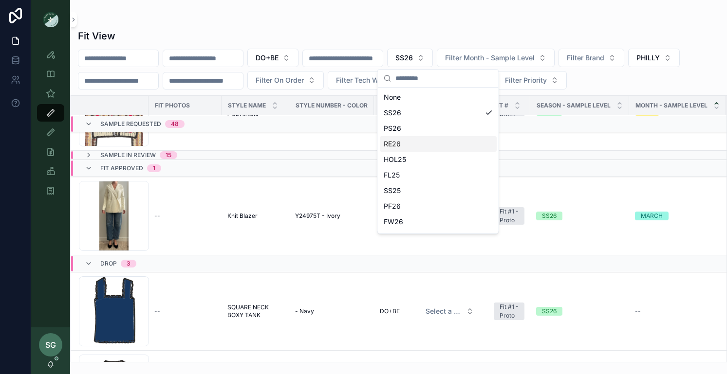
click at [400, 145] on div "RE26" at bounding box center [438, 144] width 117 height 16
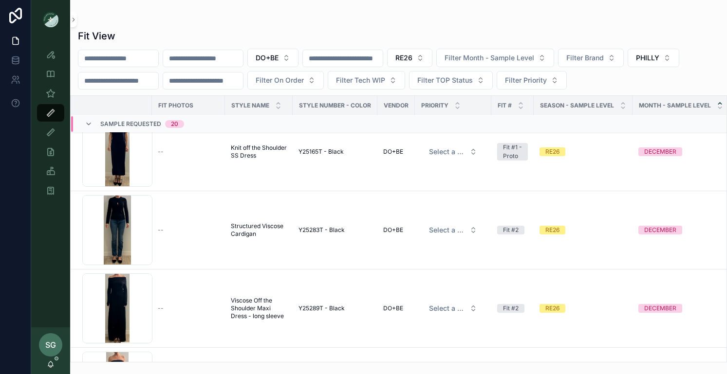
scroll to position [410, 0]
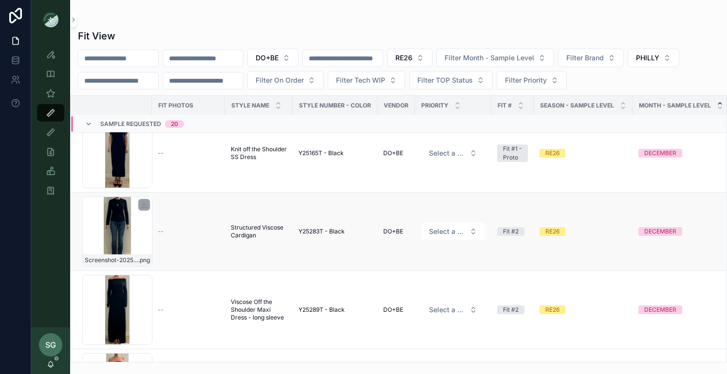
click at [118, 238] on div "Screenshot-2025-08-18-at-10.44.37-AM .png" at bounding box center [117, 232] width 70 height 70
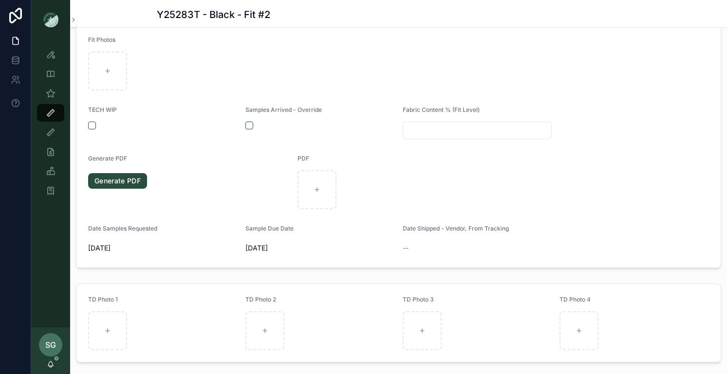
scroll to position [610, 0]
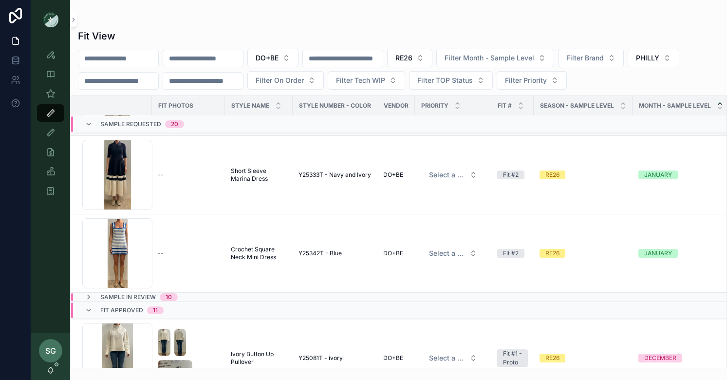
scroll to position [1424, 0]
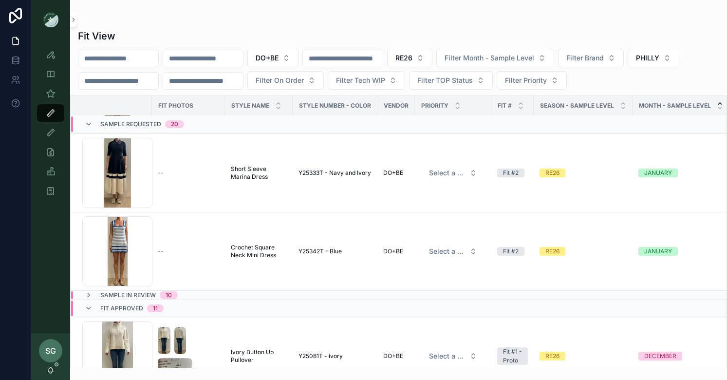
click at [387, 19] on div "scrollable content" at bounding box center [398, 20] width 641 height 8
click at [219, 60] on input "scrollable content" at bounding box center [203, 59] width 80 height 14
click at [432, 57] on button "RE26" at bounding box center [409, 58] width 45 height 19
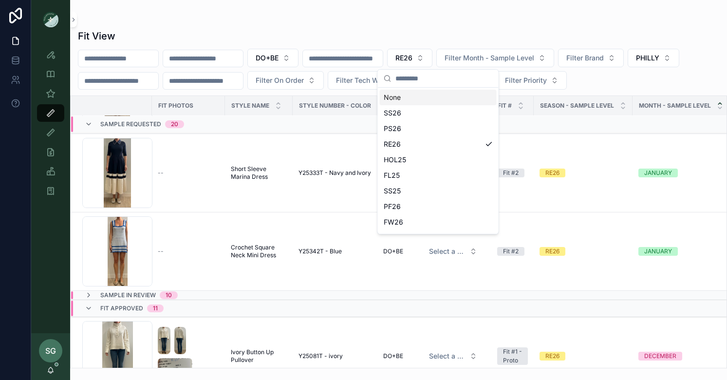
click at [405, 98] on div "None" at bounding box center [438, 98] width 117 height 16
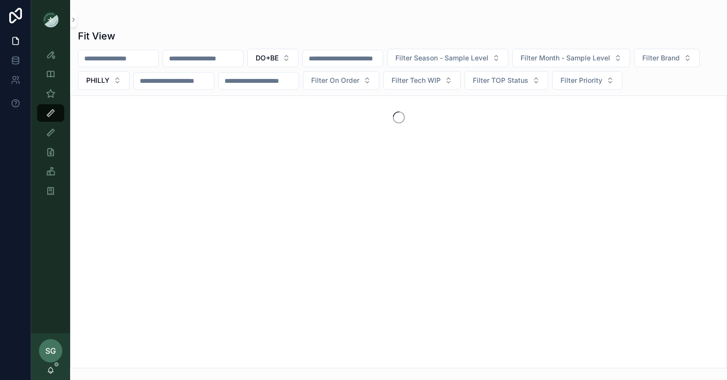
click at [231, 56] on input "scrollable content" at bounding box center [203, 59] width 80 height 14
type input "***"
click at [251, 59] on icon "Clear" at bounding box center [247, 59] width 8 height 8
click at [265, 59] on div "DO+BE Filter Season - Sample Level Filter Month - Sample Level Filter Brand PHI…" at bounding box center [398, 69] width 657 height 41
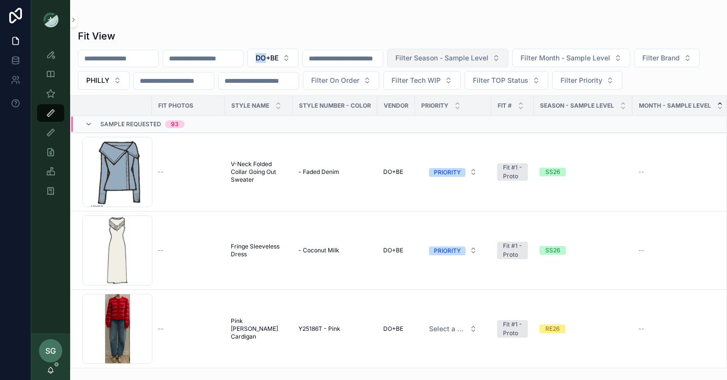
click at [508, 58] on button "Filter Season - Sample Level" at bounding box center [447, 58] width 121 height 19
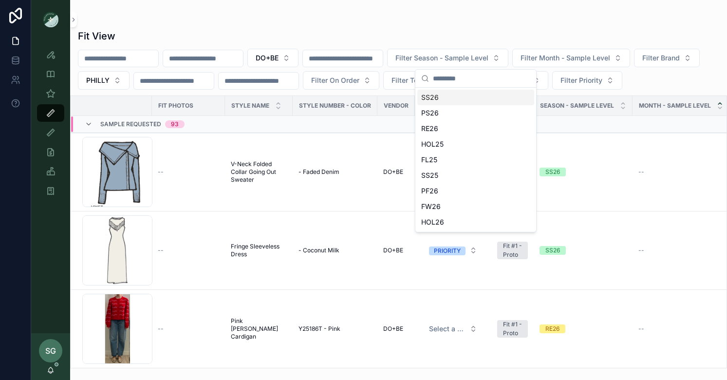
click at [441, 99] on div "SS26" at bounding box center [475, 98] width 117 height 16
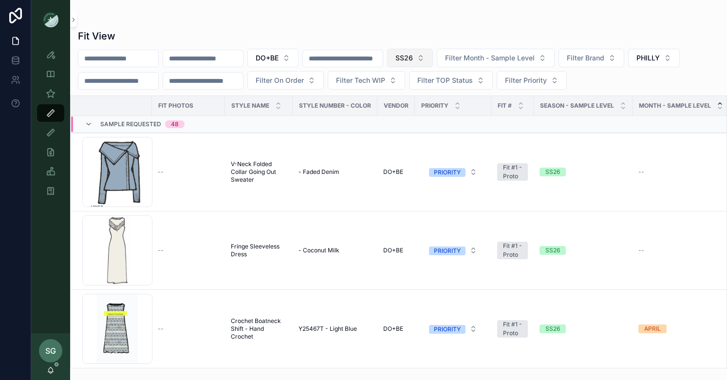
click at [433, 56] on button "SS26" at bounding box center [410, 58] width 46 height 19
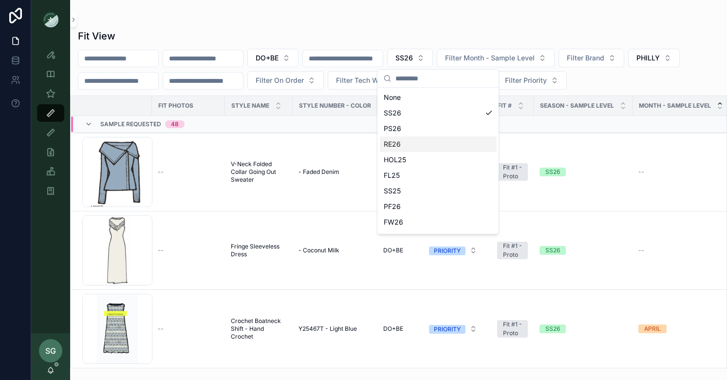
click at [393, 149] on div "RE26" at bounding box center [438, 144] width 117 height 16
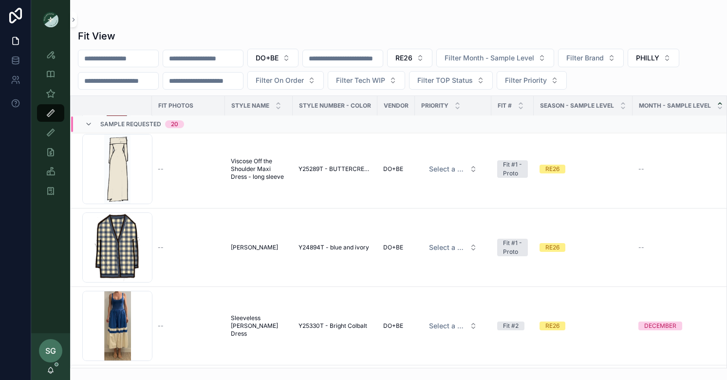
scroll to position [165, 0]
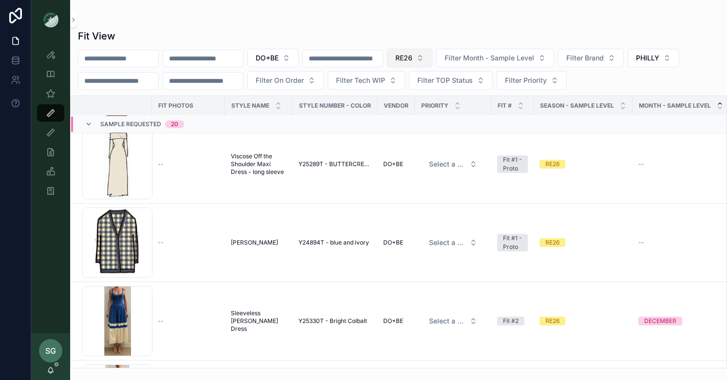
click at [432, 60] on button "RE26" at bounding box center [409, 58] width 45 height 19
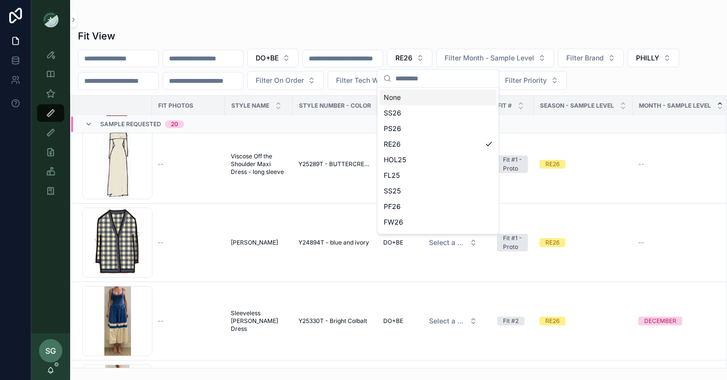
click at [403, 98] on div "None" at bounding box center [438, 98] width 117 height 16
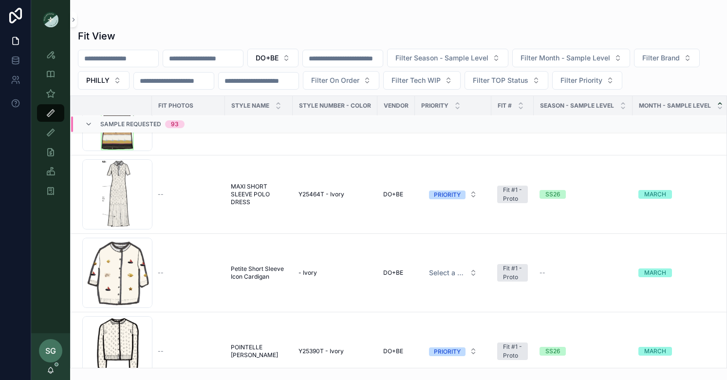
scroll to position [4950, 0]
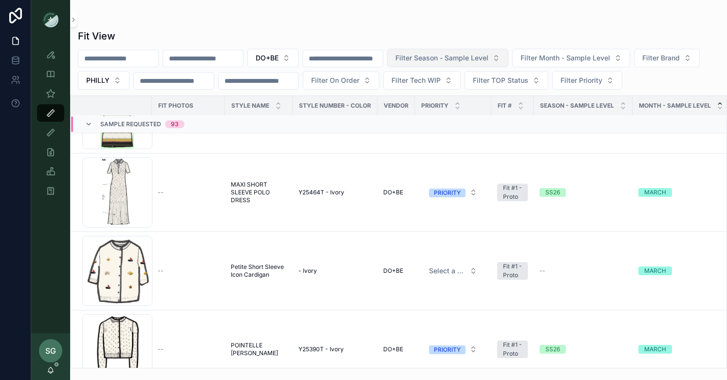
click at [462, 58] on span "Filter Season - Sample Level" at bounding box center [441, 58] width 93 height 10
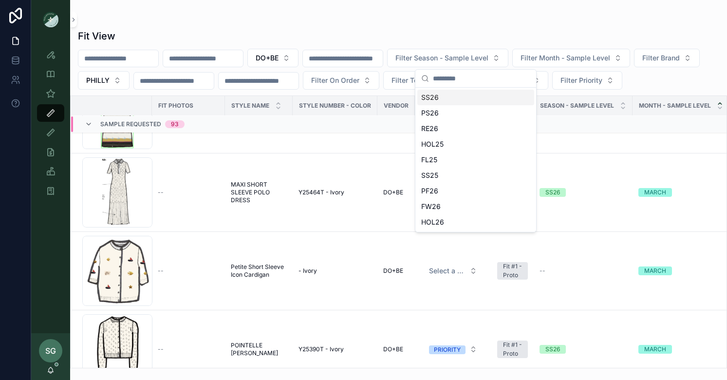
click at [383, 60] on input "scrollable content" at bounding box center [343, 59] width 80 height 14
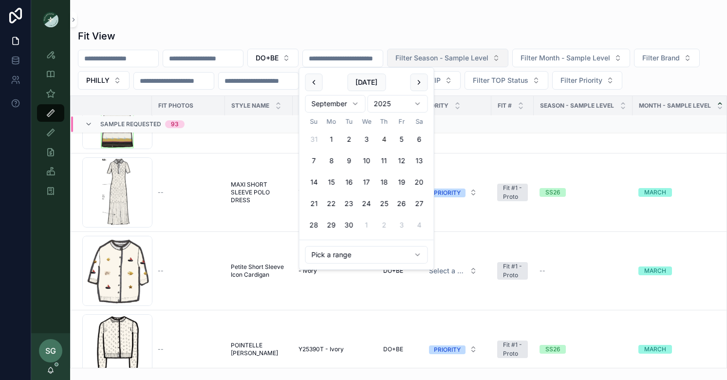
click at [453, 65] on button "Filter Season - Sample Level" at bounding box center [447, 58] width 121 height 19
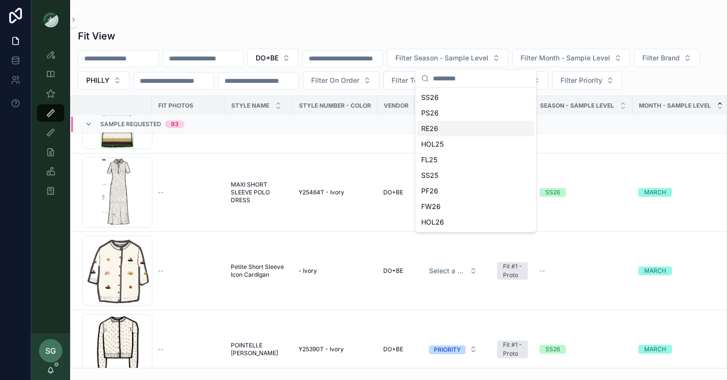
click at [434, 129] on div "RE26" at bounding box center [475, 129] width 117 height 16
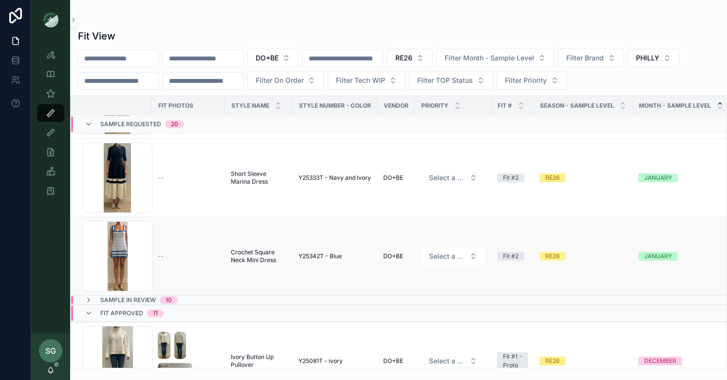
scroll to position [1418, 0]
click at [88, 300] on icon "scrollable content" at bounding box center [89, 301] width 8 height 8
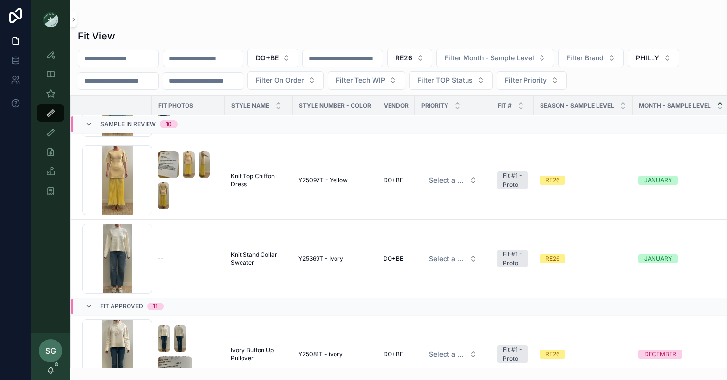
scroll to position [2222, 0]
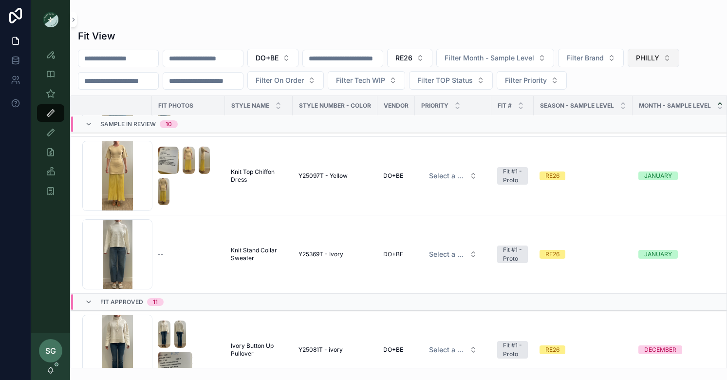
click at [665, 58] on button "PHILLY" at bounding box center [654, 58] width 52 height 19
click at [631, 98] on div "None" at bounding box center [666, 98] width 117 height 16
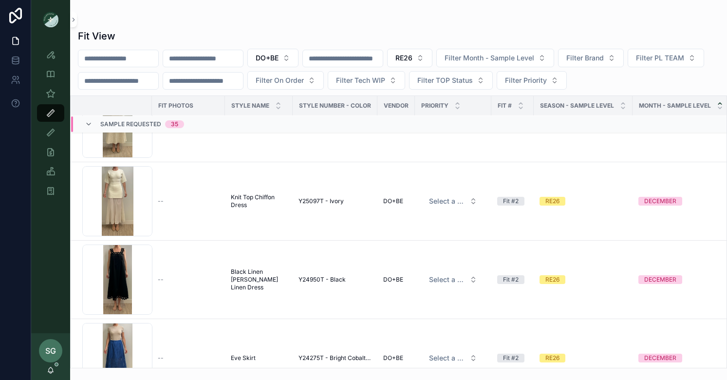
scroll to position [1216, 0]
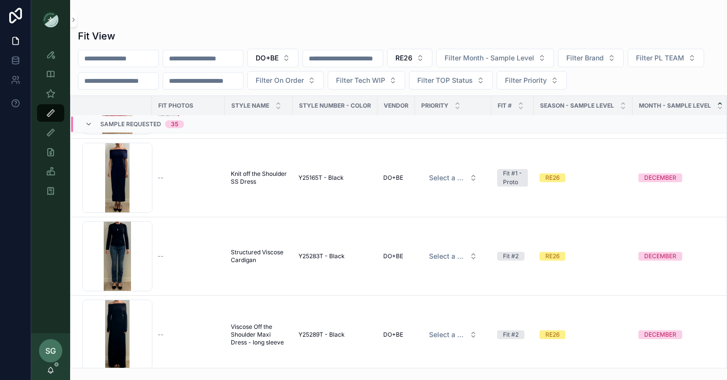
scroll to position [666, 0]
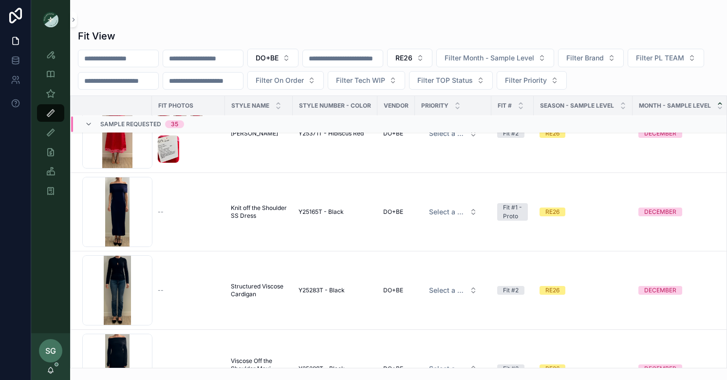
click at [238, 52] on input "scrollable content" at bounding box center [203, 59] width 80 height 14
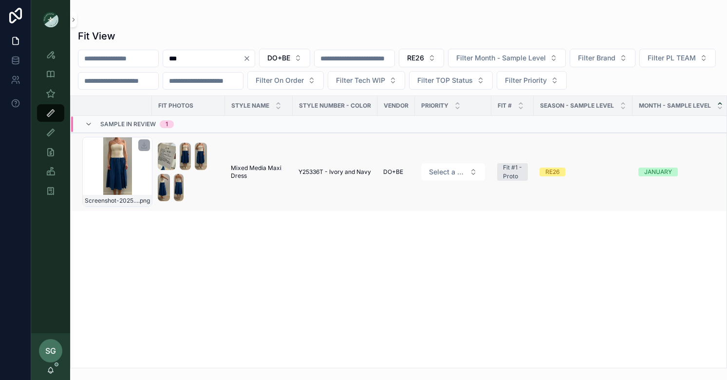
type input "***"
click at [112, 167] on div "Screenshot-2025-09-02-at-10.23.32-AM .png" at bounding box center [117, 172] width 70 height 70
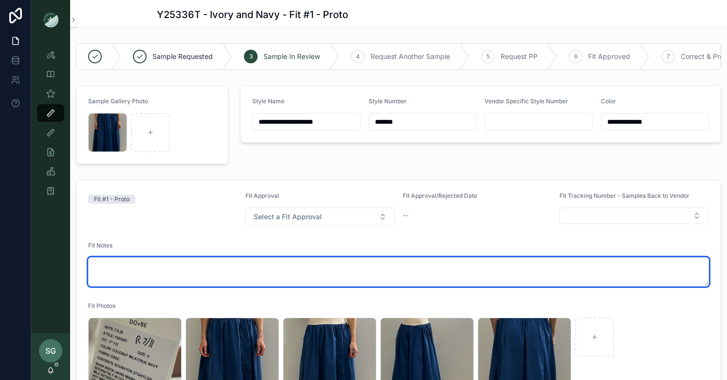
click at [107, 267] on textarea "scrollable content" at bounding box center [398, 271] width 621 height 29
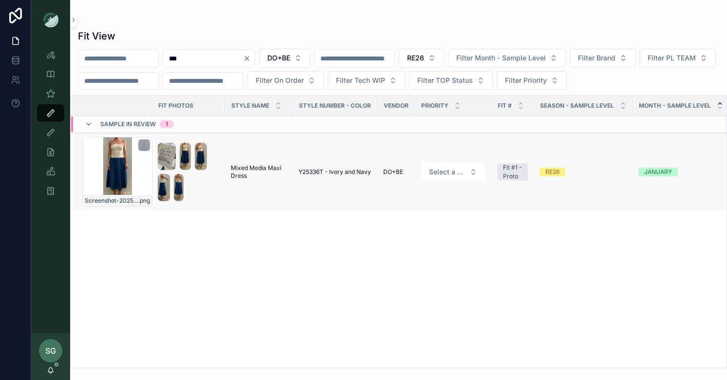
click at [130, 165] on div "Screenshot-2025-09-02-at-10.23.32-AM .png" at bounding box center [117, 172] width 70 height 70
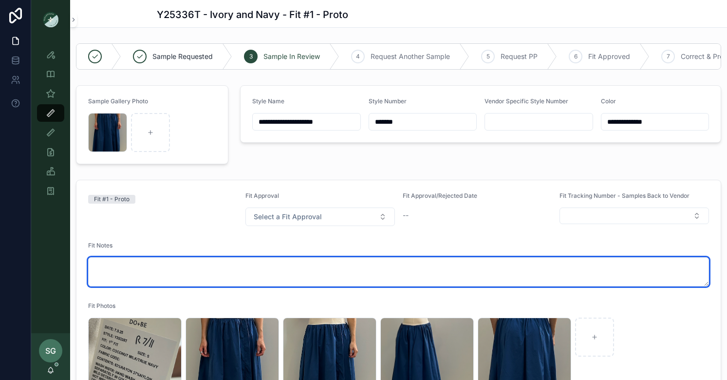
click at [143, 270] on textarea "scrollable content" at bounding box center [398, 271] width 621 height 29
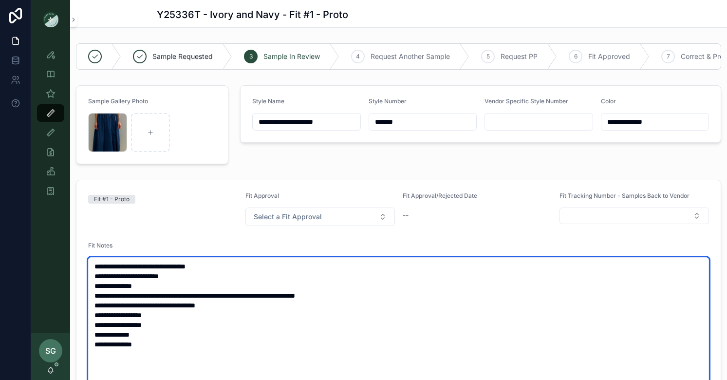
drag, startPoint x: 134, startPoint y: 343, endPoint x: 150, endPoint y: 344, distance: 16.1
click at [150, 344] on textarea "**********" at bounding box center [398, 344] width 621 height 174
click at [114, 345] on textarea "**********" at bounding box center [398, 349] width 621 height 184
type textarea "**********"
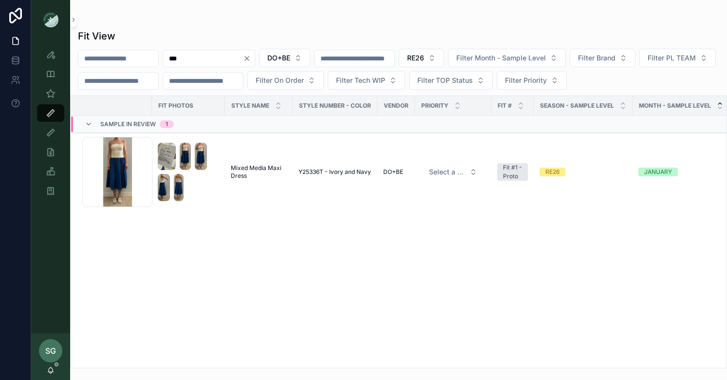
click at [251, 56] on icon "Clear" at bounding box center [247, 59] width 8 height 8
click at [299, 26] on div "Fit View DO+BE RE26 Filter Month - Sample Level Filter Brand Filter PL TEAM Fil…" at bounding box center [398, 195] width 657 height 345
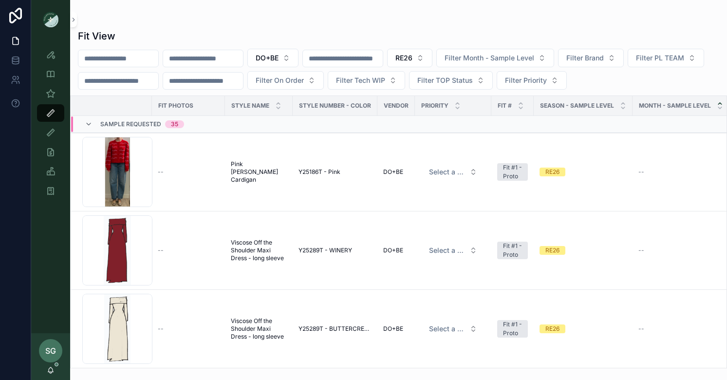
click at [305, 29] on div "Fit View DO+BE RE26 Filter Month - Sample Level Filter Brand Filter PL TEAM Fil…" at bounding box center [398, 195] width 657 height 345
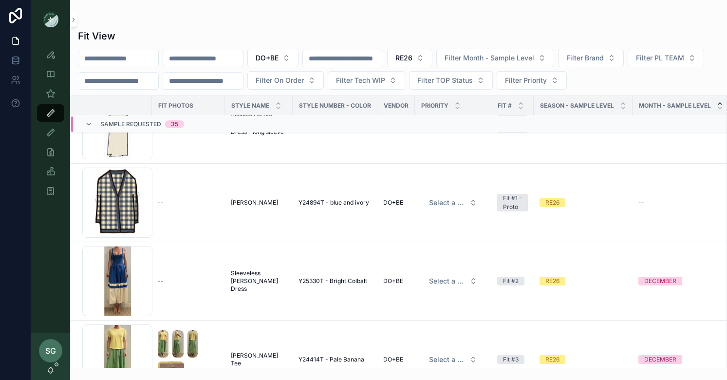
scroll to position [216, 0]
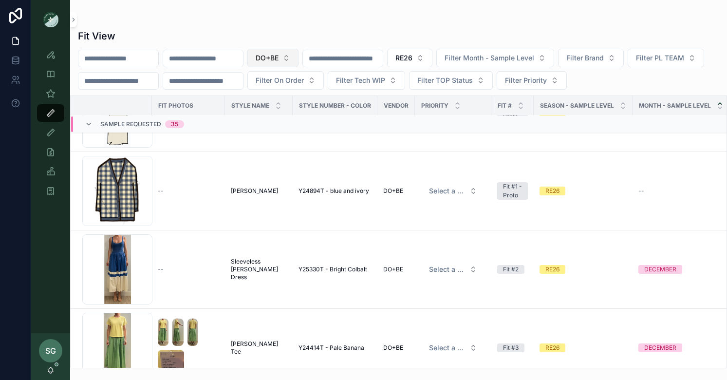
click at [298, 57] on button "DO+BE" at bounding box center [272, 58] width 51 height 19
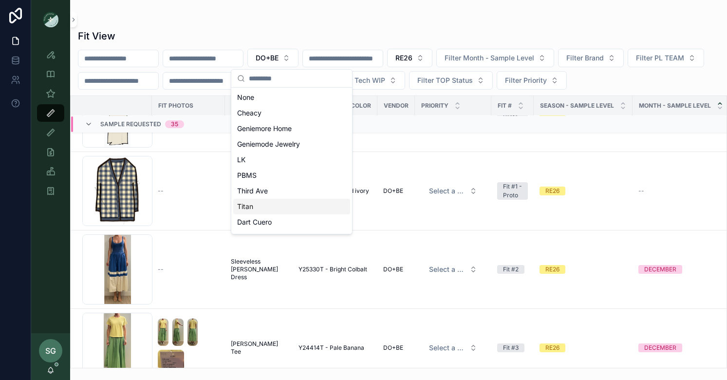
scroll to position [450, 0]
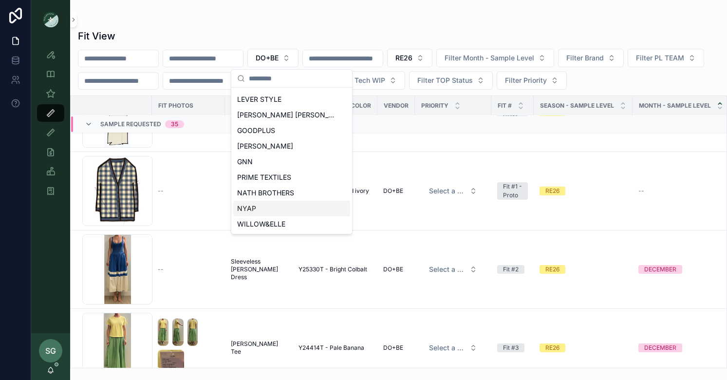
click at [260, 207] on div "NYAP" at bounding box center [291, 209] width 117 height 16
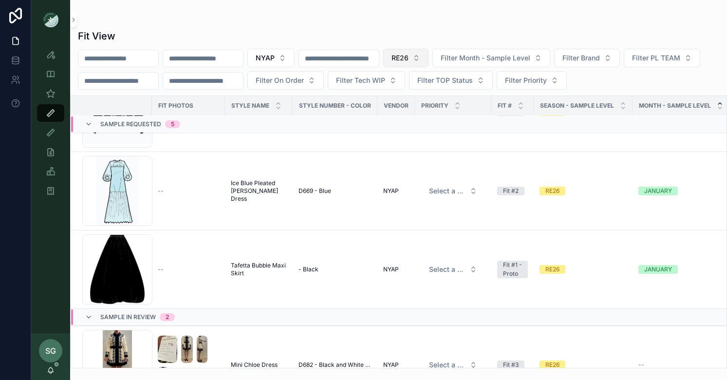
click at [428, 54] on button "RE26" at bounding box center [405, 58] width 45 height 19
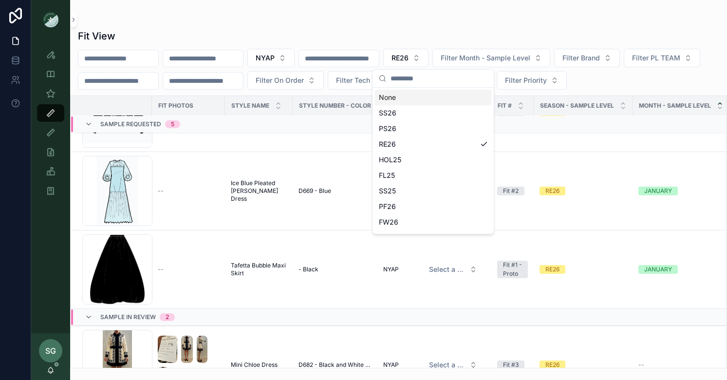
click at [450, 29] on div "Fit View" at bounding box center [398, 36] width 641 height 14
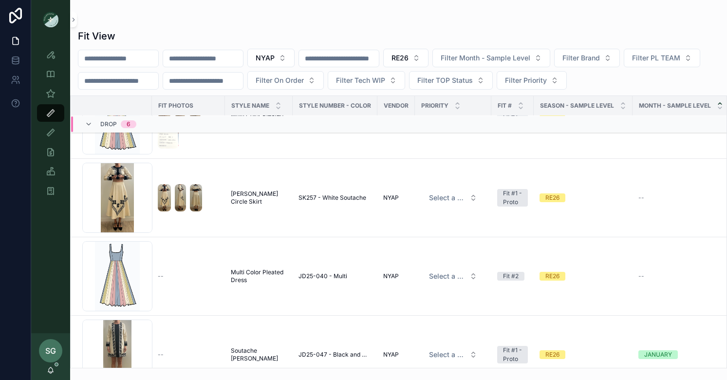
scroll to position [1419, 0]
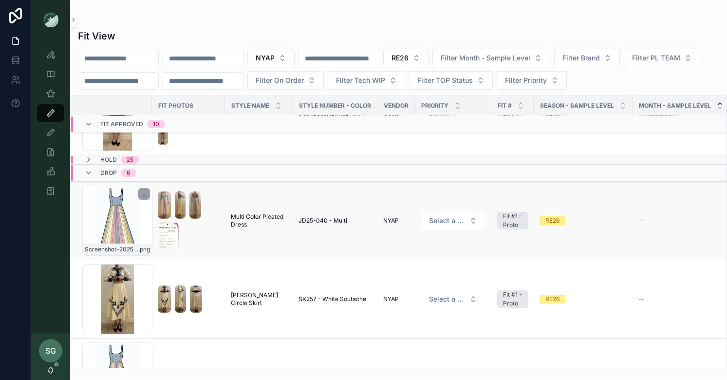
click at [119, 228] on div "Screenshot-2025-07-17-at-6.47.27-PM .png" at bounding box center [117, 221] width 70 height 70
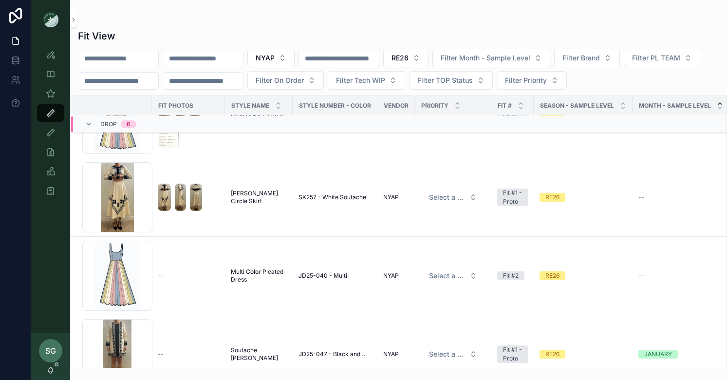
scroll to position [1455, 0]
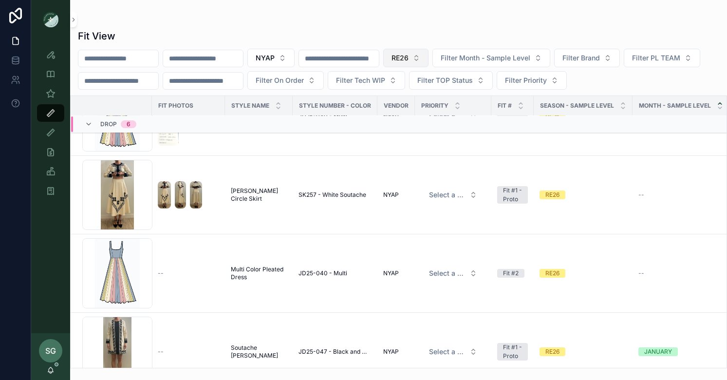
click at [428, 57] on button "RE26" at bounding box center [405, 58] width 45 height 19
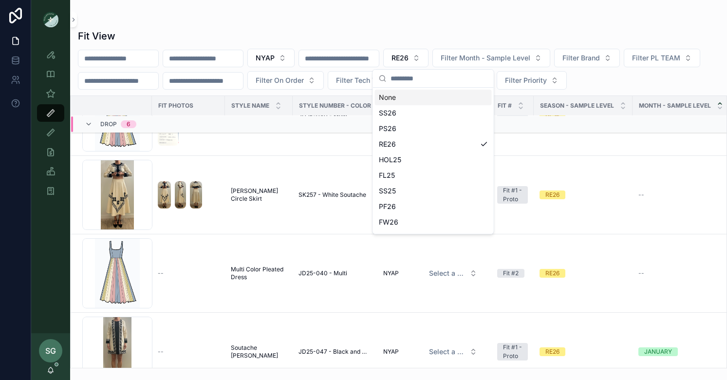
click at [387, 103] on div "None" at bounding box center [433, 98] width 117 height 16
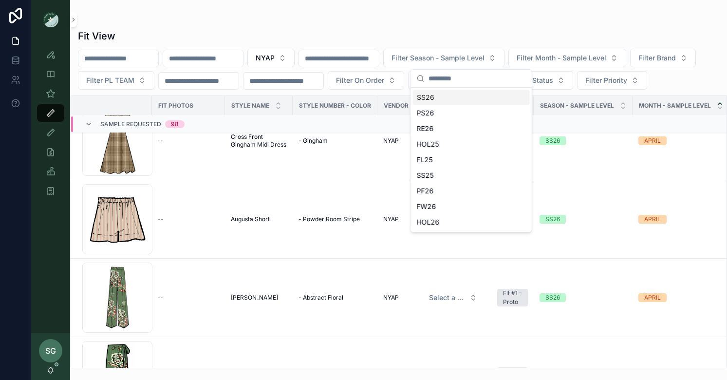
scroll to position [1495, 0]
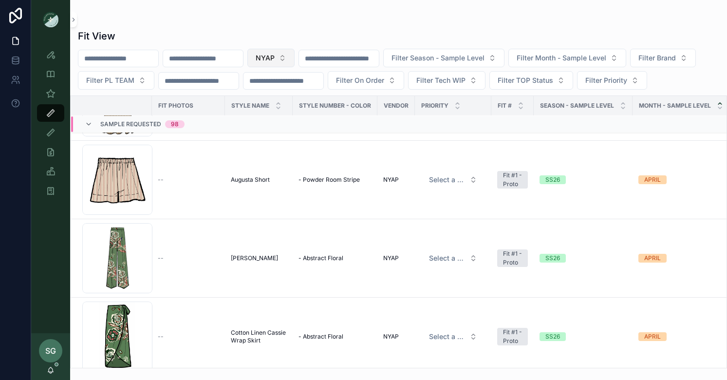
click at [295, 53] on button "NYAP" at bounding box center [270, 58] width 47 height 19
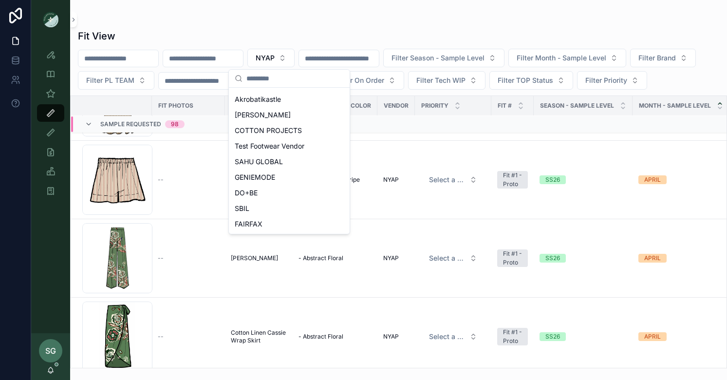
scroll to position [125, 0]
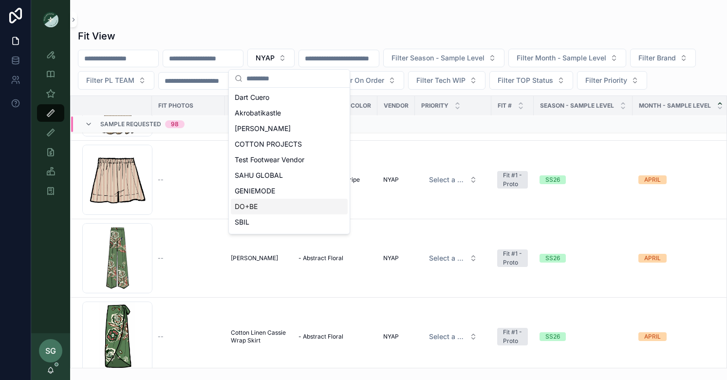
click at [249, 206] on span "DO+BE" at bounding box center [246, 207] width 23 height 10
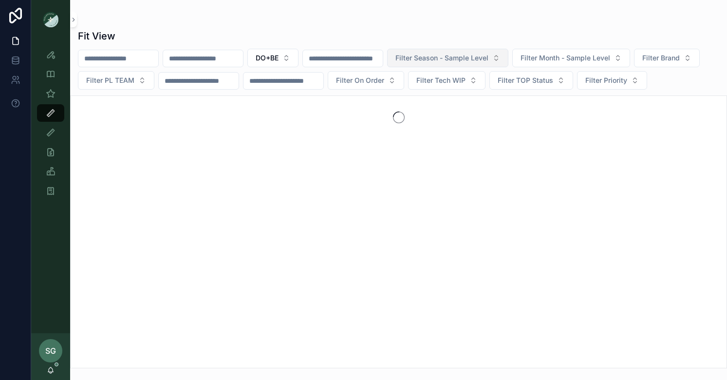
click at [508, 56] on button "Filter Season - Sample Level" at bounding box center [447, 58] width 121 height 19
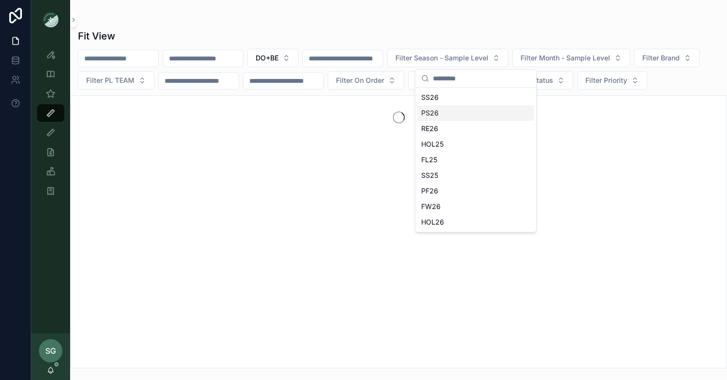
click at [436, 114] on div "PS26" at bounding box center [475, 113] width 117 height 16
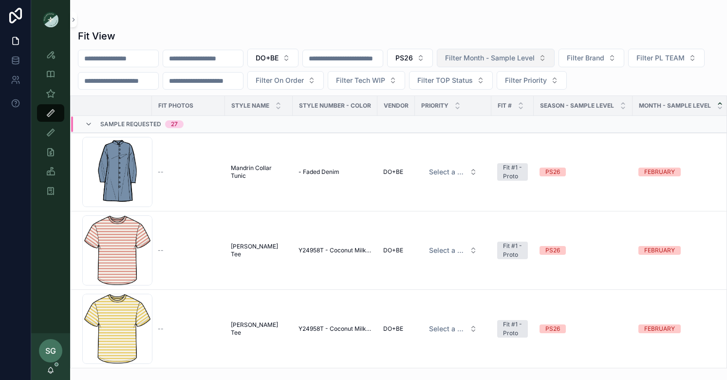
click at [535, 58] on span "Filter Month - Sample Level" at bounding box center [490, 58] width 90 height 10
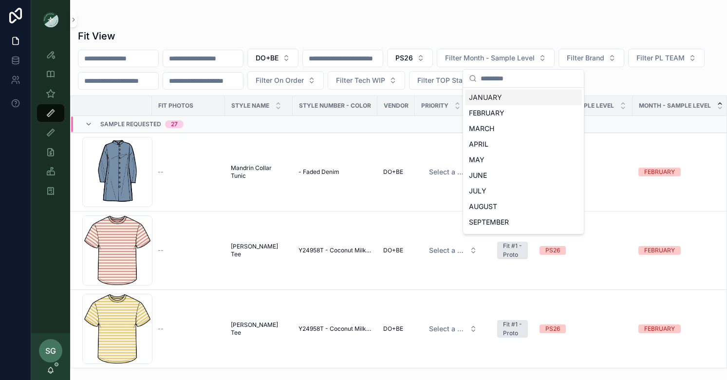
click at [566, 29] on div "Fit View" at bounding box center [398, 36] width 641 height 14
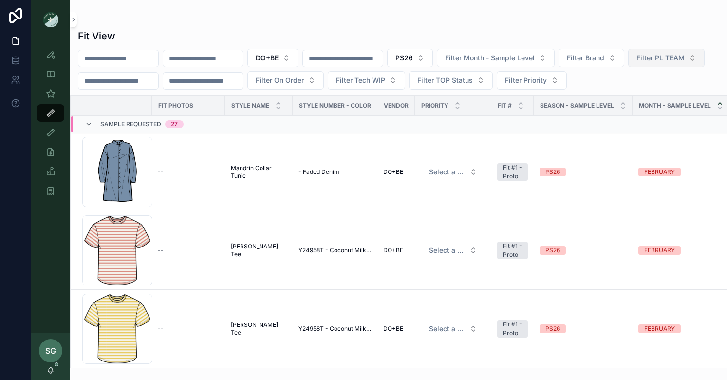
click at [628, 67] on button "Filter PL TEAM" at bounding box center [666, 58] width 76 height 19
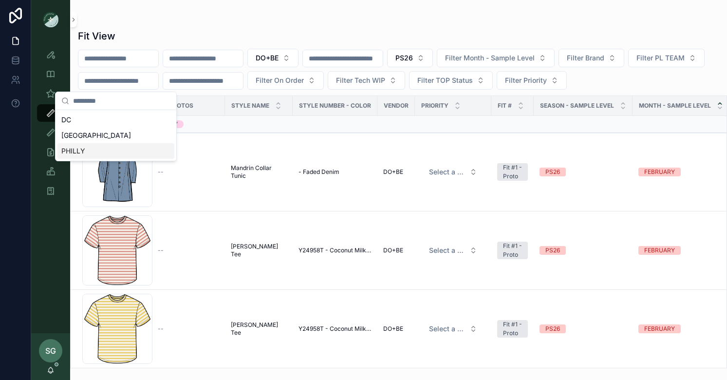
click at [96, 151] on div "PHILLY" at bounding box center [115, 151] width 117 height 16
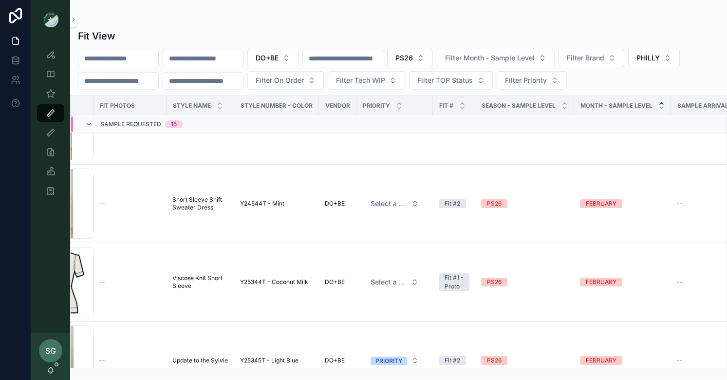
scroll to position [282, 14]
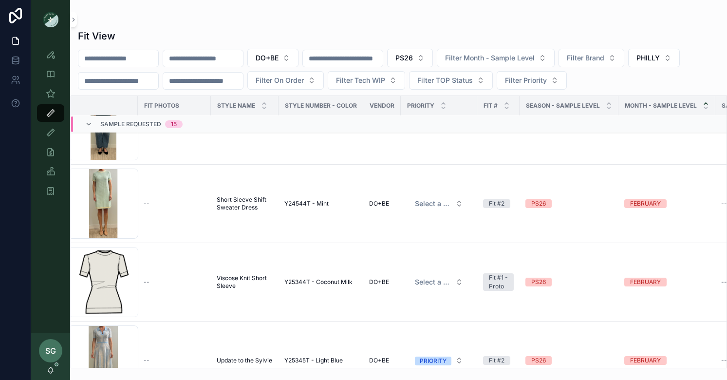
click at [56, 349] on div "SG" at bounding box center [50, 350] width 23 height 23
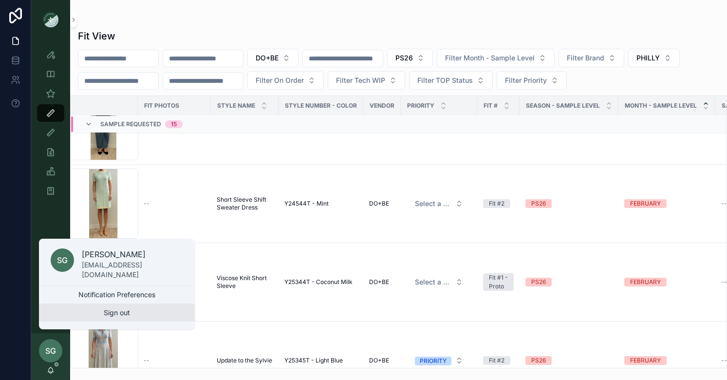
click at [128, 313] on button "Sign out" at bounding box center [117, 313] width 156 height 18
